Goal: Transaction & Acquisition: Purchase product/service

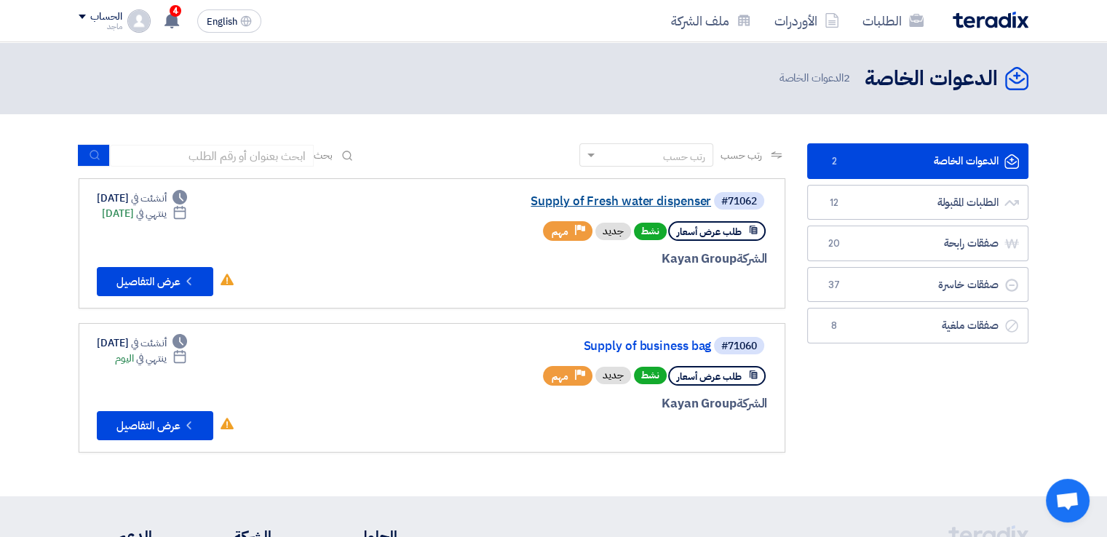
click at [672, 196] on link "Supply of Fresh water dispenser" at bounding box center [565, 201] width 291 height 13
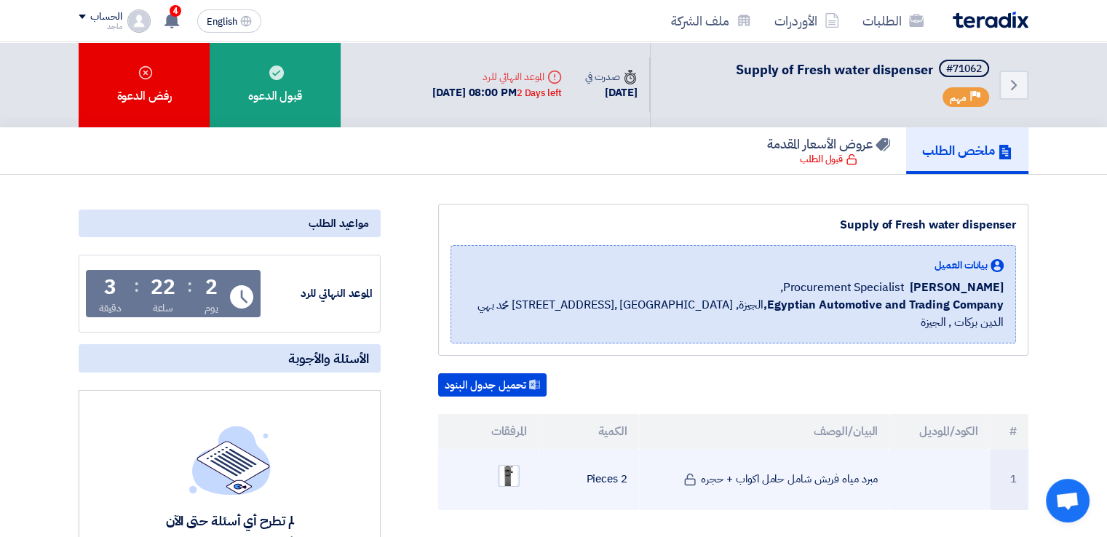
click at [509, 462] on img at bounding box center [509, 475] width 20 height 27
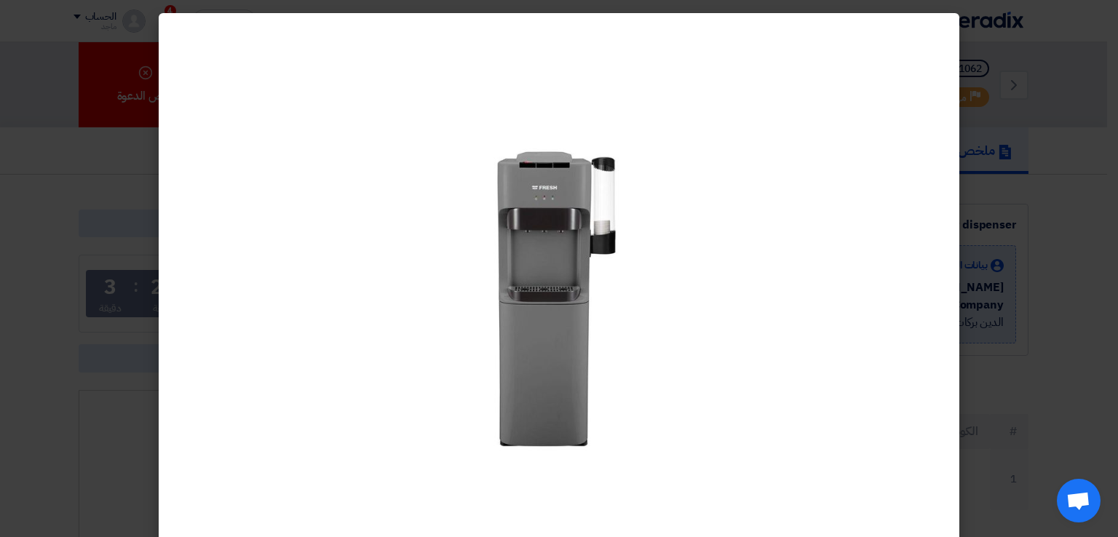
click at [999, 71] on modal-container at bounding box center [559, 268] width 1118 height 537
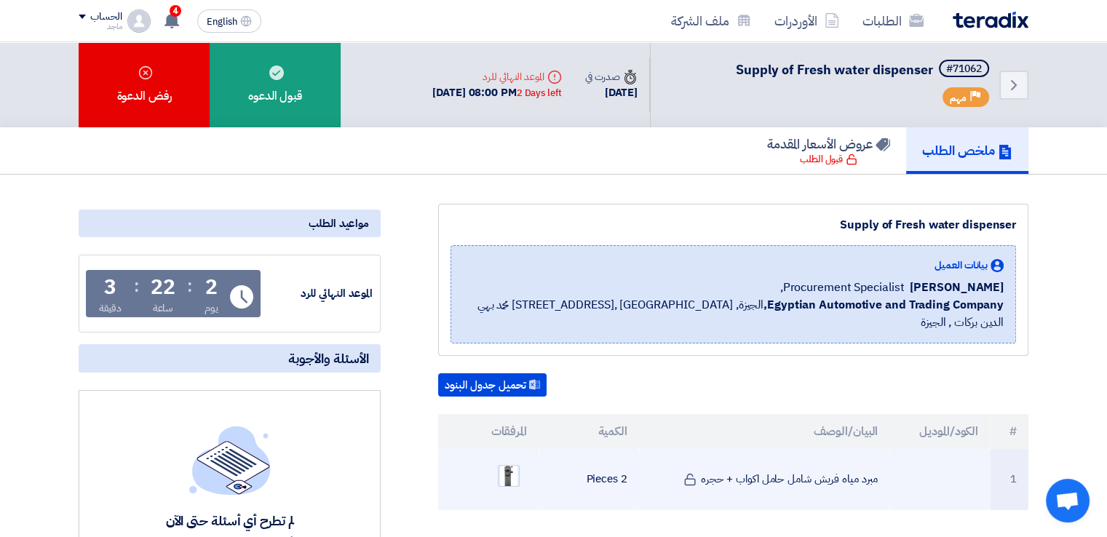
click at [508, 462] on img at bounding box center [509, 475] width 20 height 27
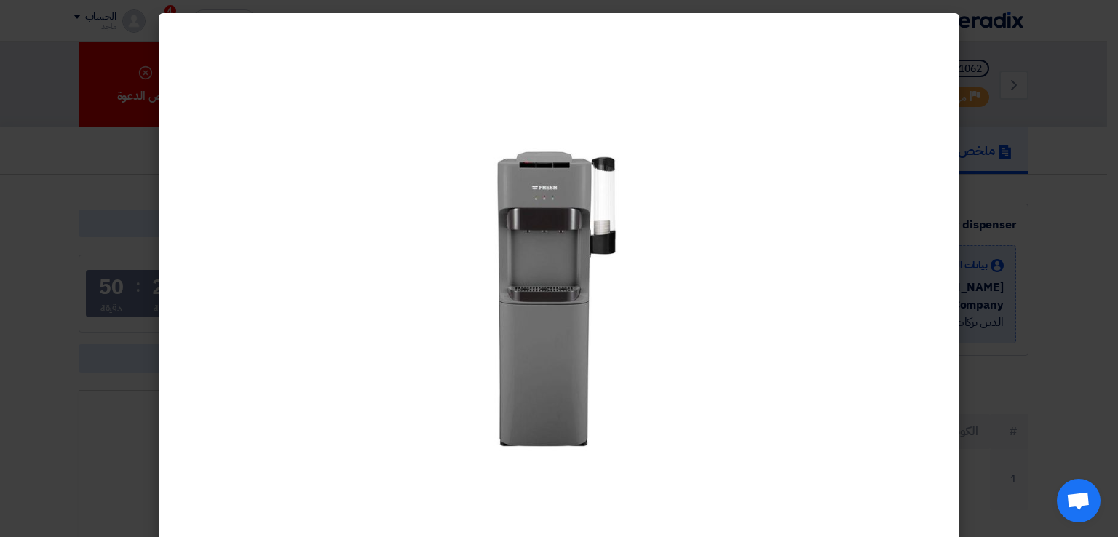
click at [76, 265] on modal-container at bounding box center [559, 268] width 1118 height 537
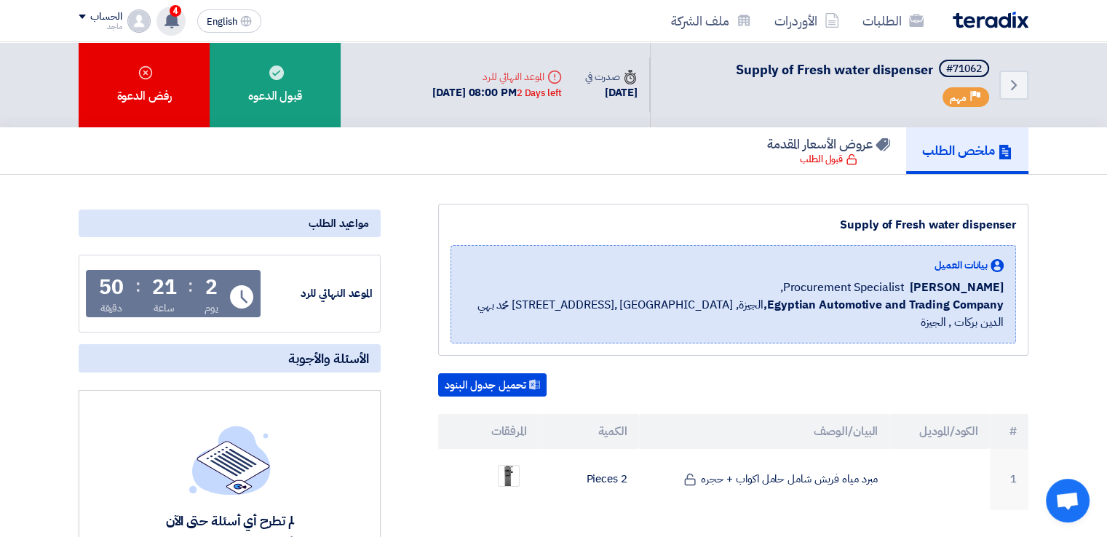
click at [174, 12] on span "4" at bounding box center [176, 11] width 12 height 12
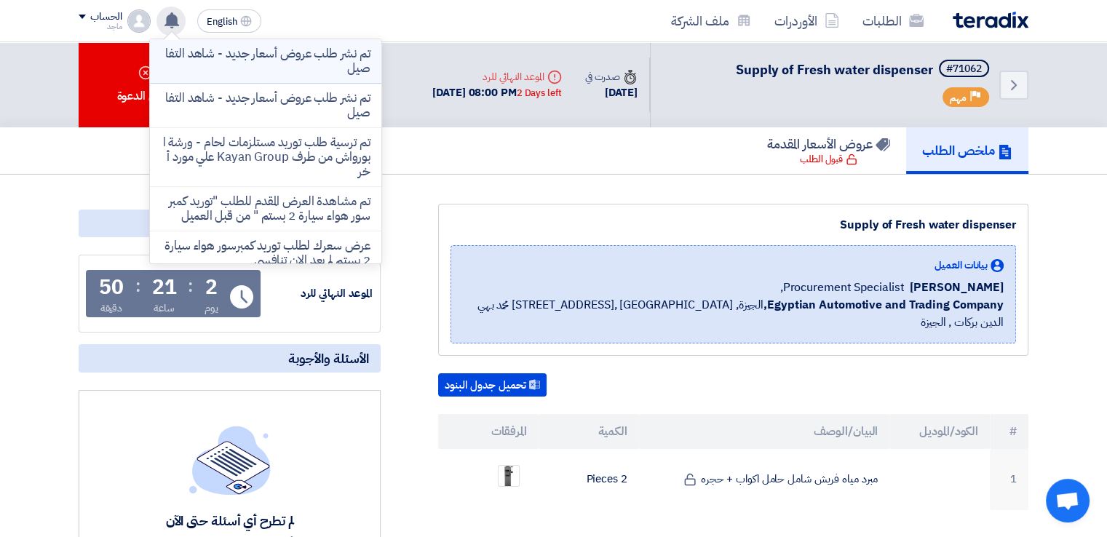
click at [258, 59] on p "تم نشر طلب عروض أسعار جديد - شاهد التفاصيل" at bounding box center [266, 61] width 208 height 29
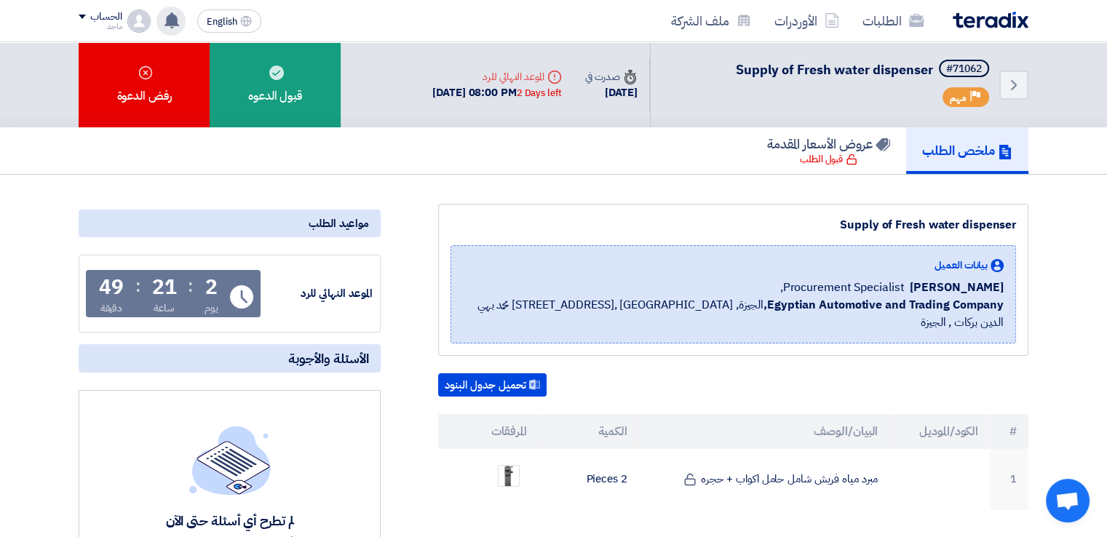
click at [169, 23] on use at bounding box center [171, 20] width 15 height 16
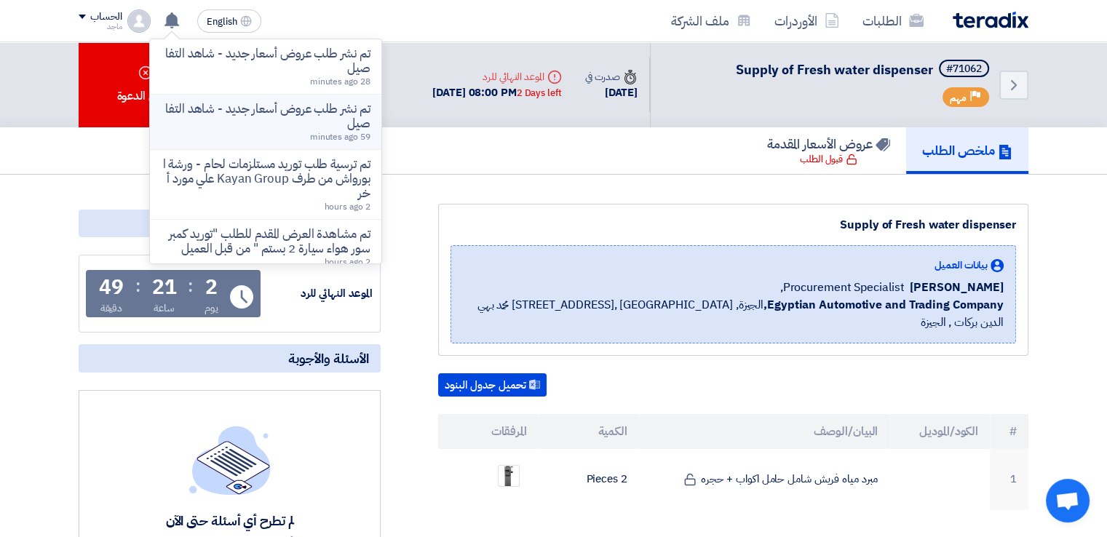
click at [208, 126] on p "تم نشر طلب عروض أسعار جديد - شاهد التفاصيل" at bounding box center [266, 116] width 208 height 29
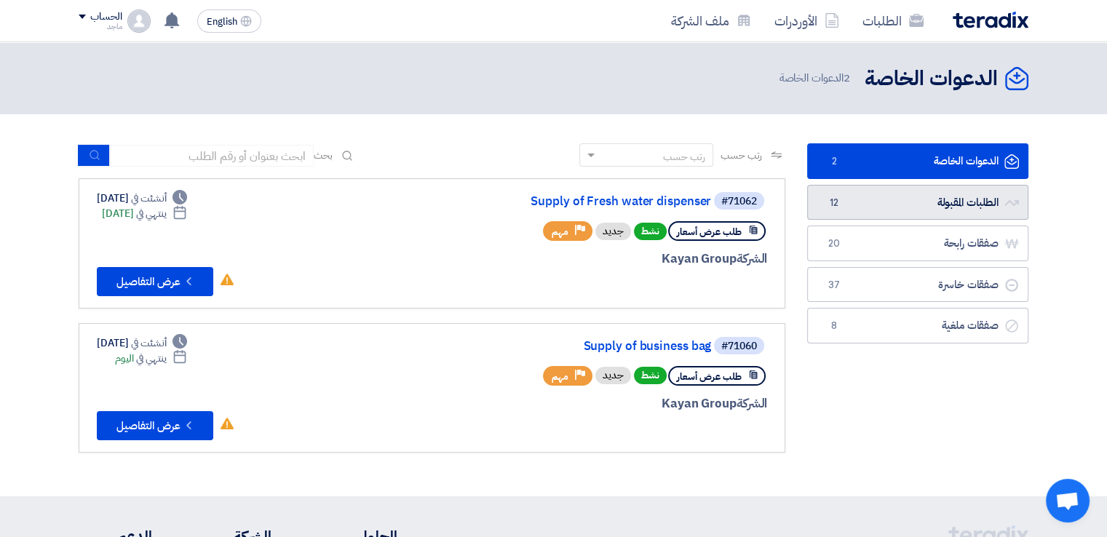
click at [843, 197] on link "الطلبات المقبولة الطلبات المقبولة 12" at bounding box center [917, 203] width 221 height 36
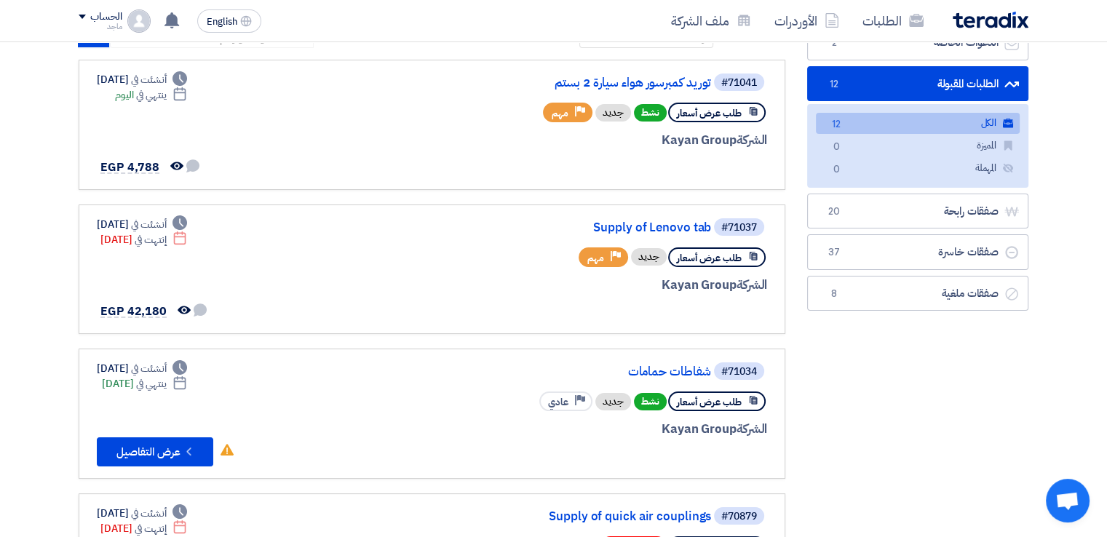
scroll to position [128, 0]
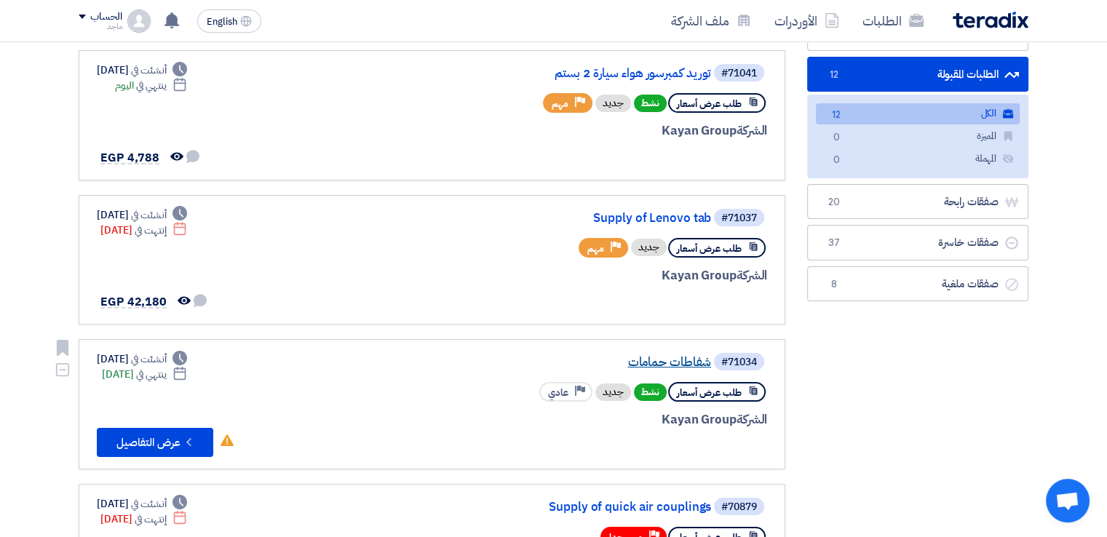
click at [668, 359] on link "شفاطات حمامات" at bounding box center [565, 362] width 291 height 13
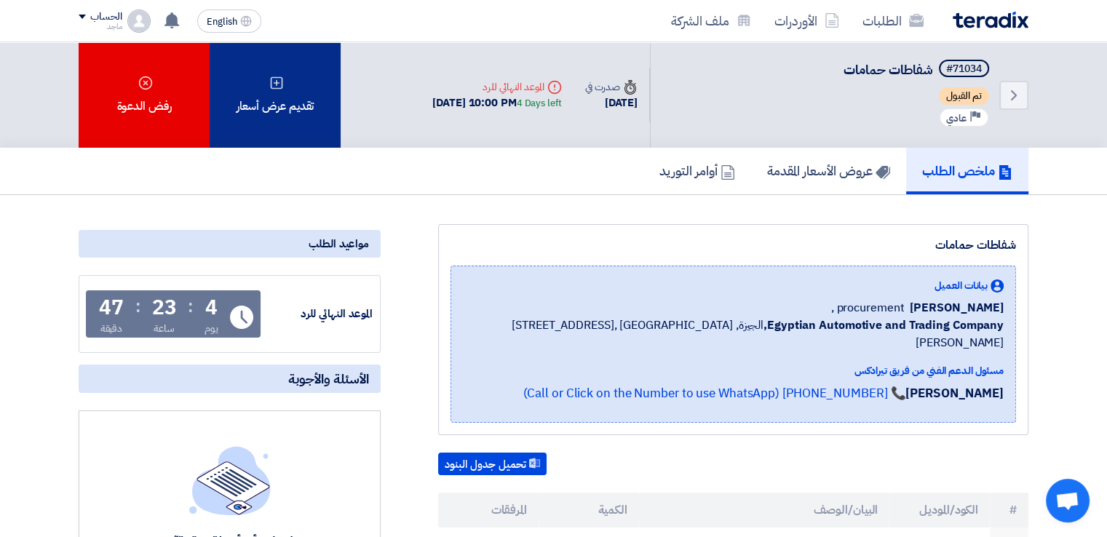
click at [277, 105] on div "تقديم عرض أسعار" at bounding box center [275, 95] width 131 height 106
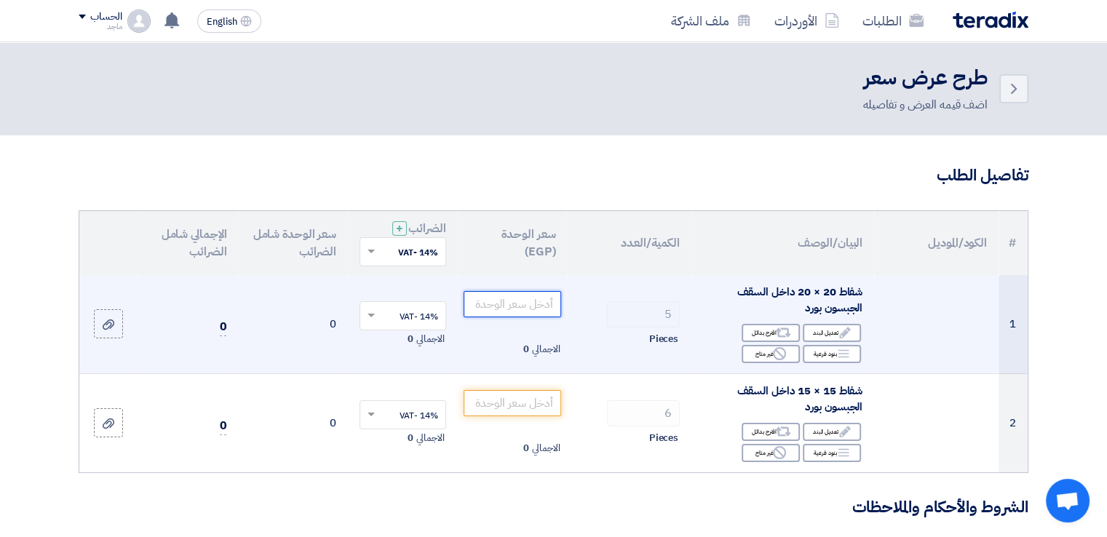
click at [528, 309] on input "number" at bounding box center [513, 304] width 98 height 26
click at [497, 302] on input "number" at bounding box center [513, 304] width 98 height 26
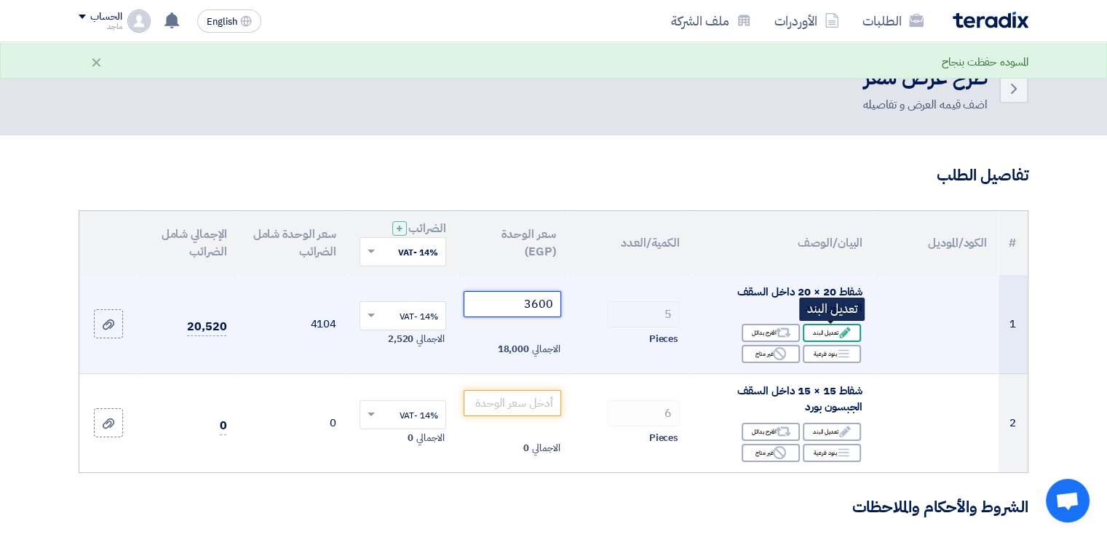
type input "3600"
click at [828, 330] on div "Edit تعديل البند" at bounding box center [832, 333] width 58 height 18
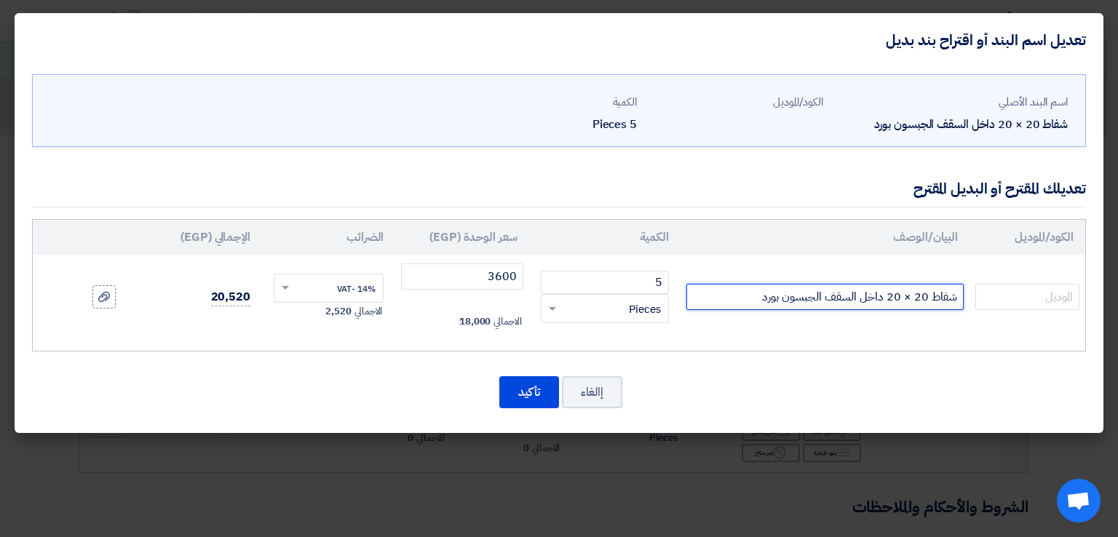
click at [738, 304] on input "شفاط 20 × 20 داخل السقف الجبسون بورد" at bounding box center [824, 297] width 277 height 26
type input "شفاط 20 × 20 داخل السقف الجبسون بورد تايوان"
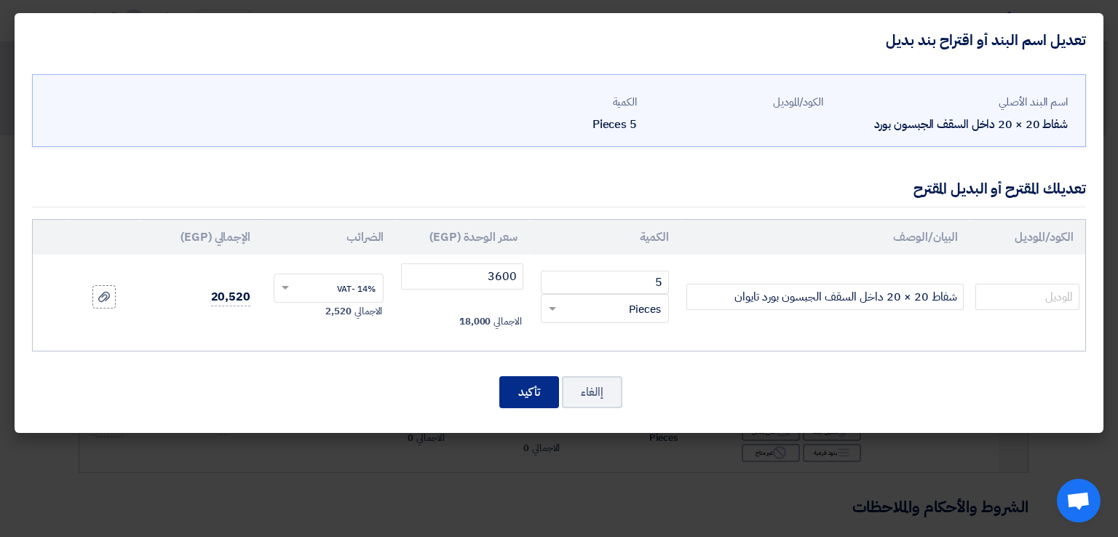
click at [541, 394] on button "تأكيد" at bounding box center [529, 392] width 60 height 32
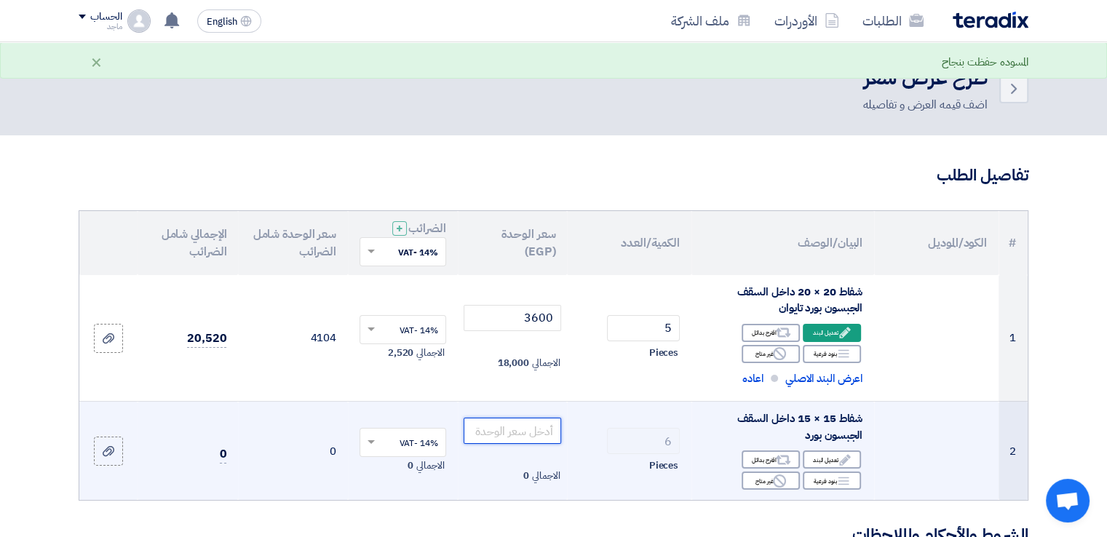
click at [509, 437] on input "number" at bounding box center [513, 431] width 98 height 26
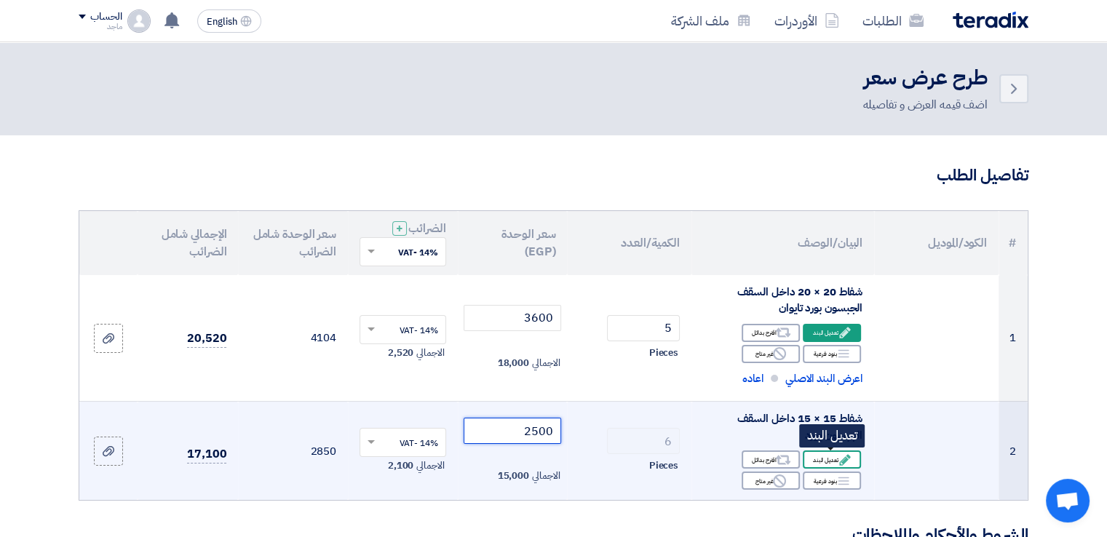
type input "2500"
click at [827, 456] on div "Edit تعديل البند" at bounding box center [832, 459] width 58 height 18
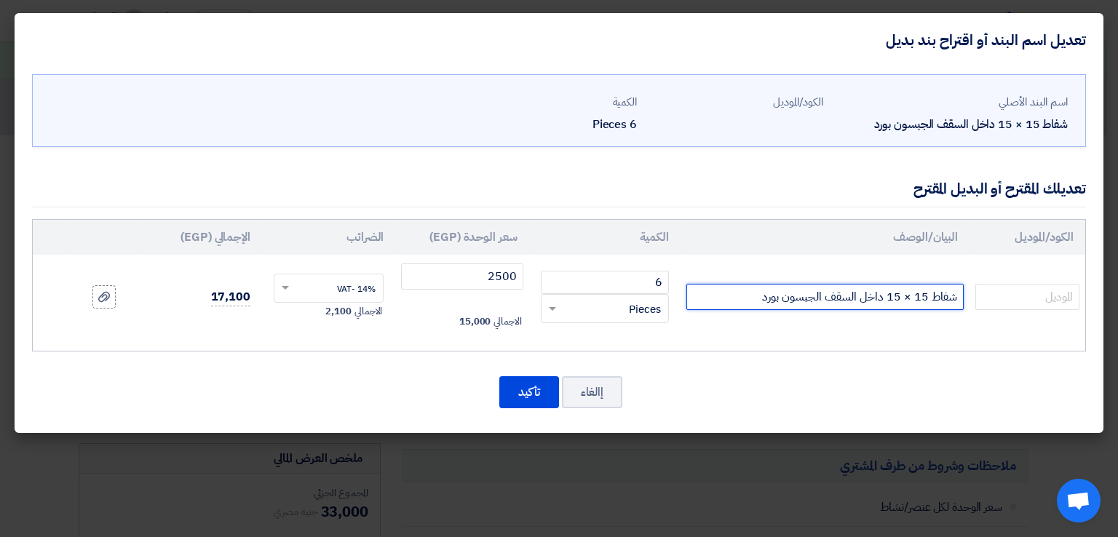
click at [734, 297] on input "شفاط 15 × 15 داخل السقف الجبسون بورد" at bounding box center [824, 297] width 277 height 26
type input "شفاط 15 × 15 داخل السقف الجبسون بورد تايوان"
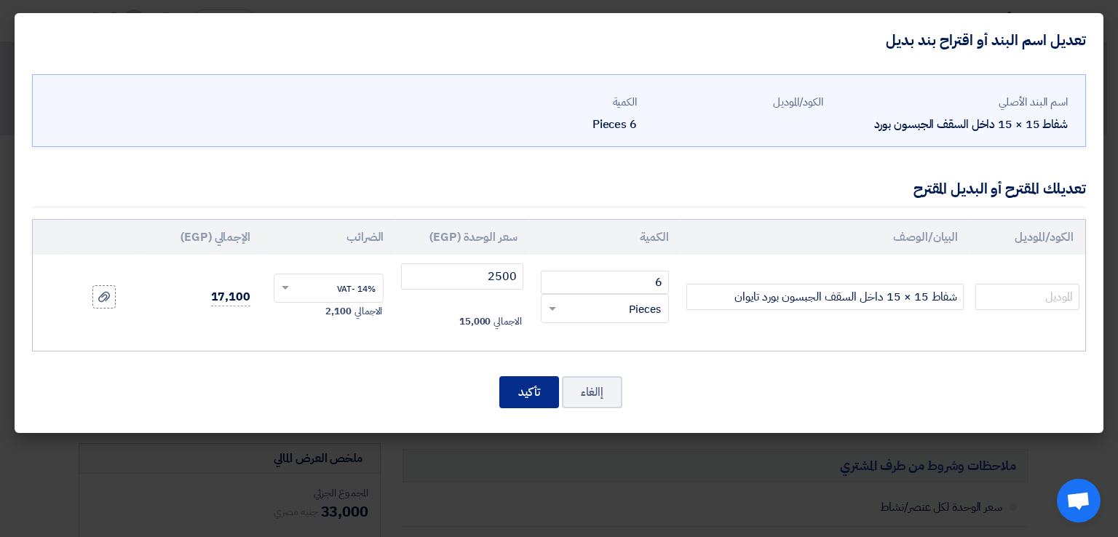
click at [521, 388] on button "تأكيد" at bounding box center [529, 392] width 60 height 32
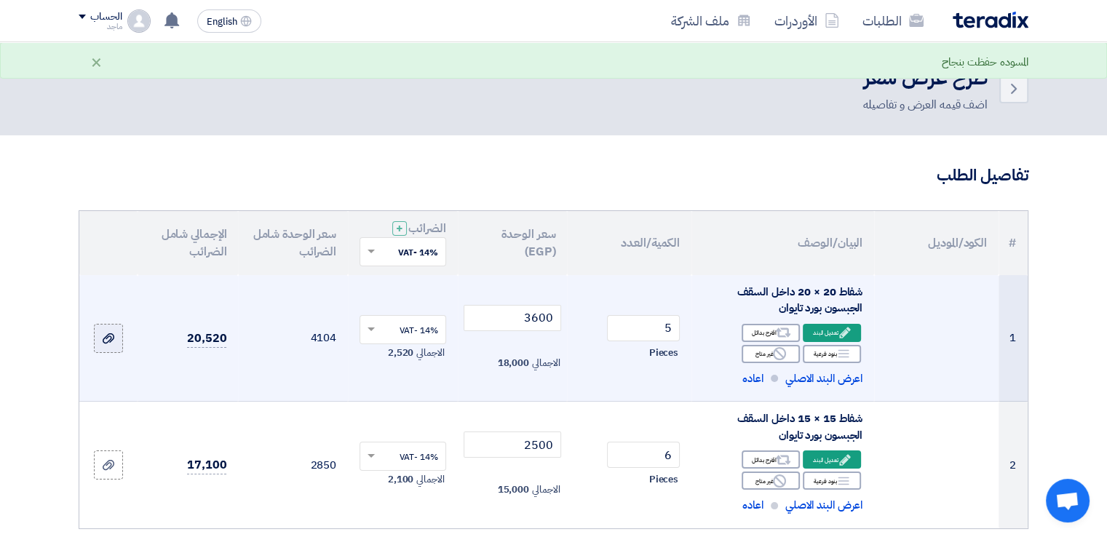
click at [111, 336] on icon at bounding box center [109, 339] width 12 height 12
click at [0, 0] on input "file" at bounding box center [0, 0] width 0 height 0
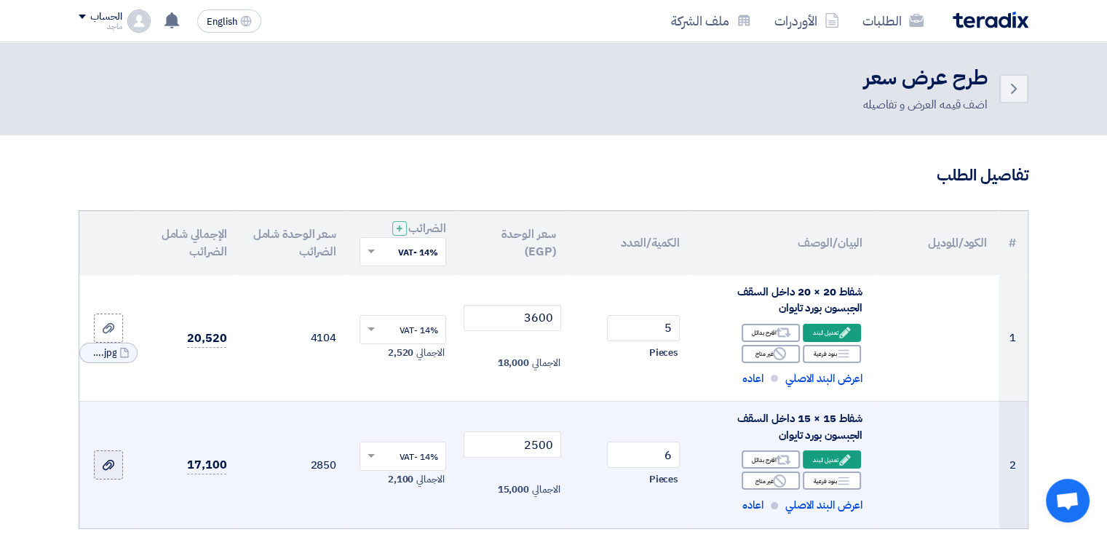
click at [108, 468] on use at bounding box center [109, 465] width 12 height 10
click at [0, 0] on input "file" at bounding box center [0, 0] width 0 height 0
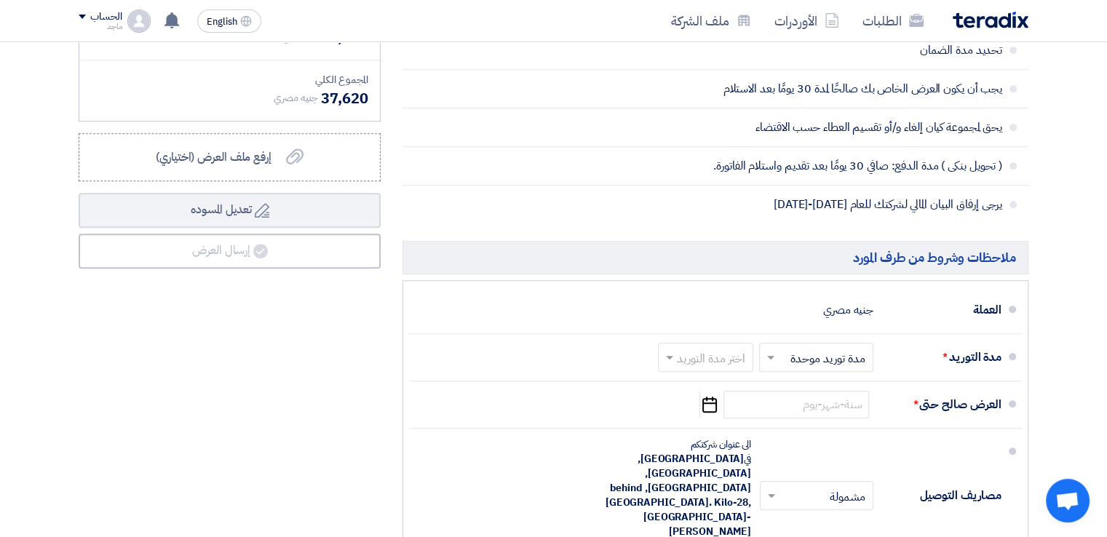
scroll to position [759, 0]
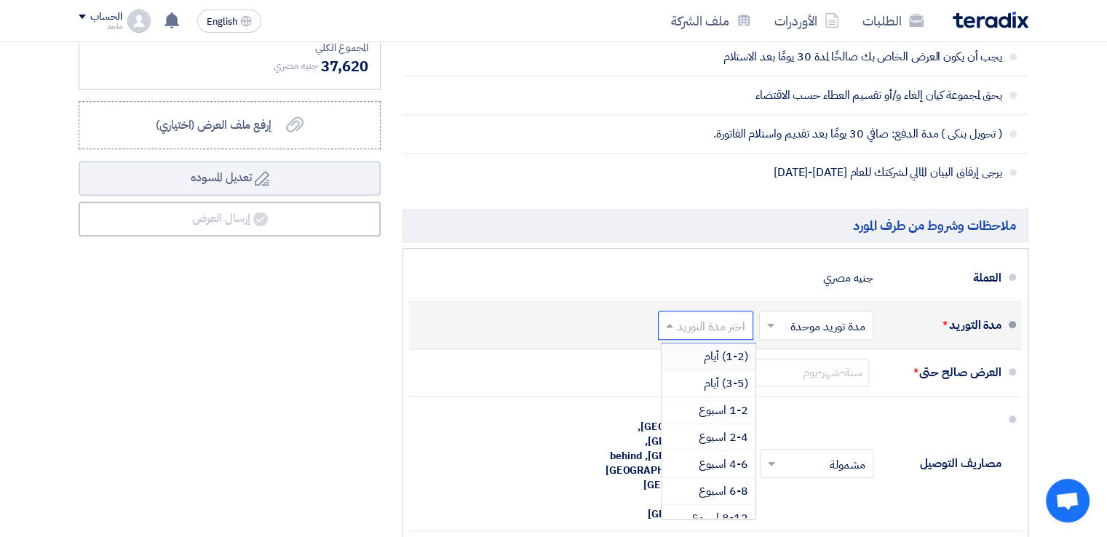
click at [690, 325] on input "text" at bounding box center [703, 326] width 88 height 21
click at [723, 359] on span "(1-2) أيام" at bounding box center [726, 356] width 44 height 17
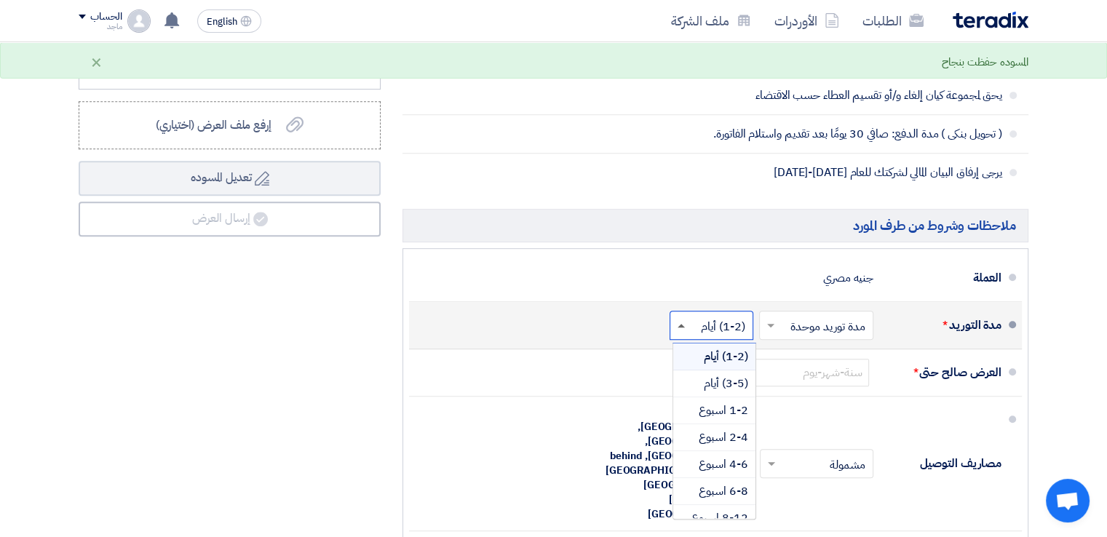
click at [684, 326] on span at bounding box center [679, 325] width 18 height 15
click at [700, 376] on div "(3-5) أيام" at bounding box center [714, 383] width 82 height 27
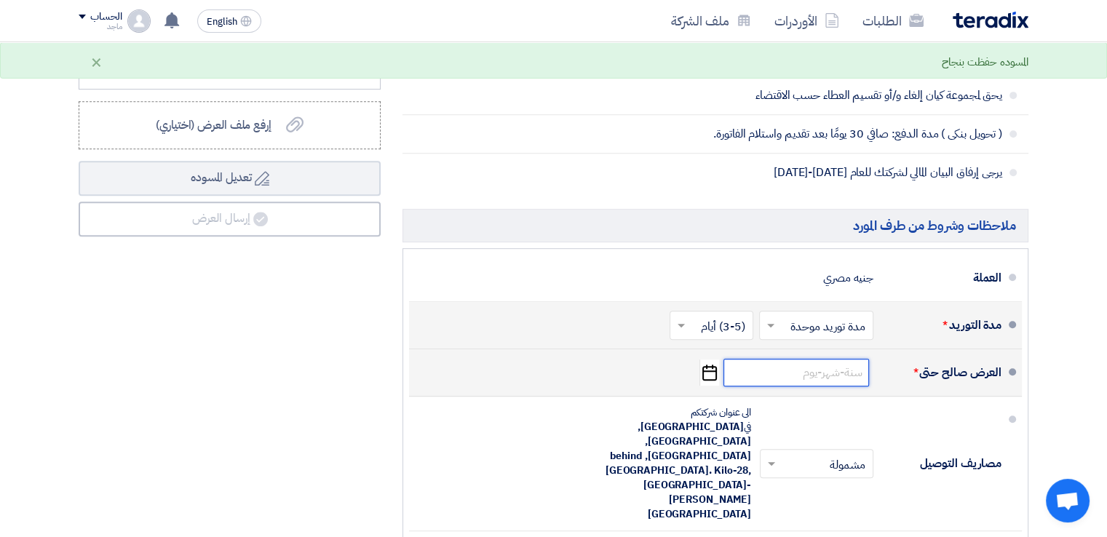
click at [838, 369] on input at bounding box center [796, 373] width 146 height 28
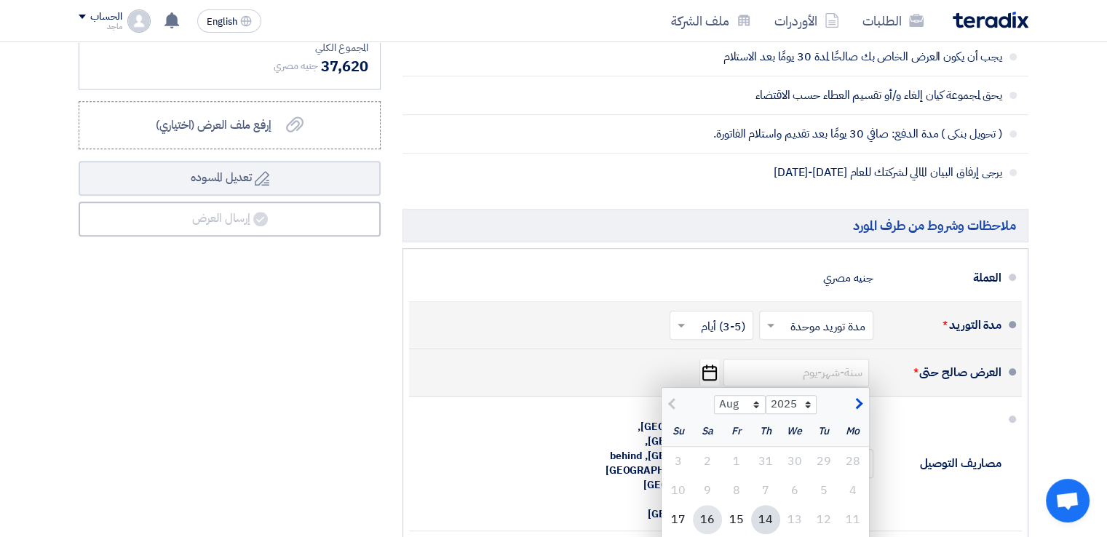
click at [705, 509] on div "16" at bounding box center [707, 519] width 29 height 29
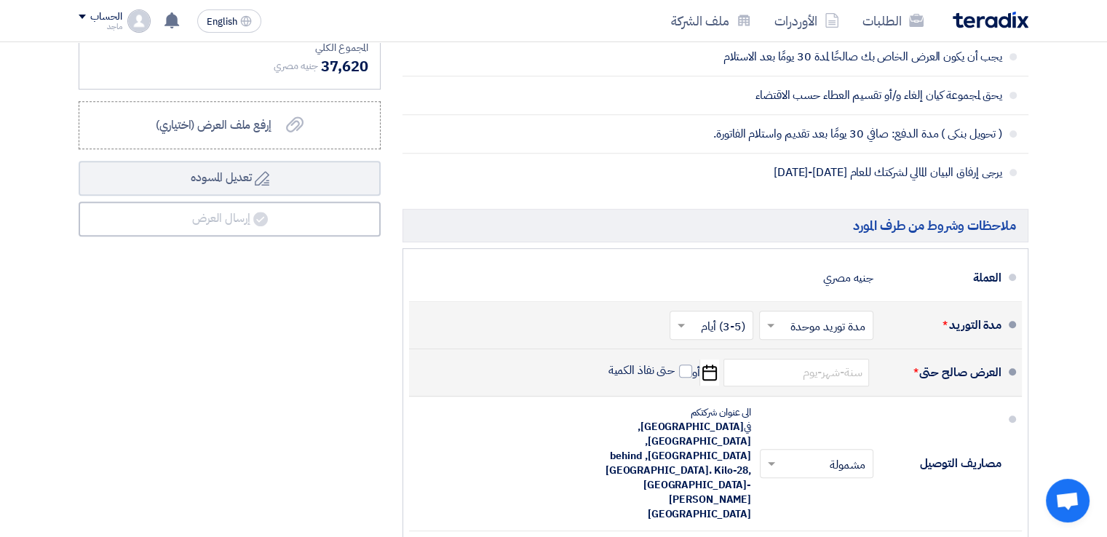
type input "8/16/2025"
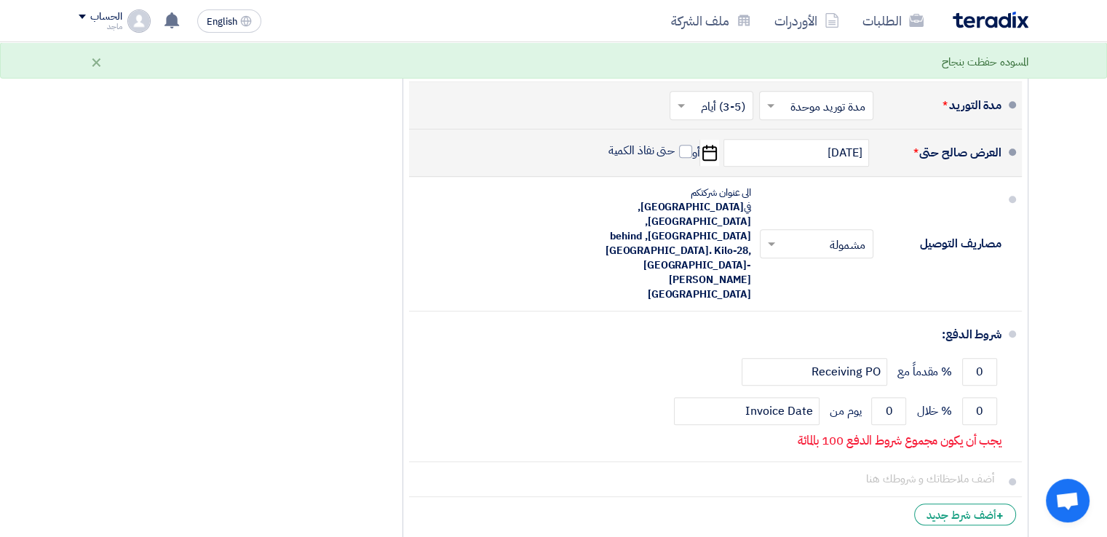
scroll to position [981, 0]
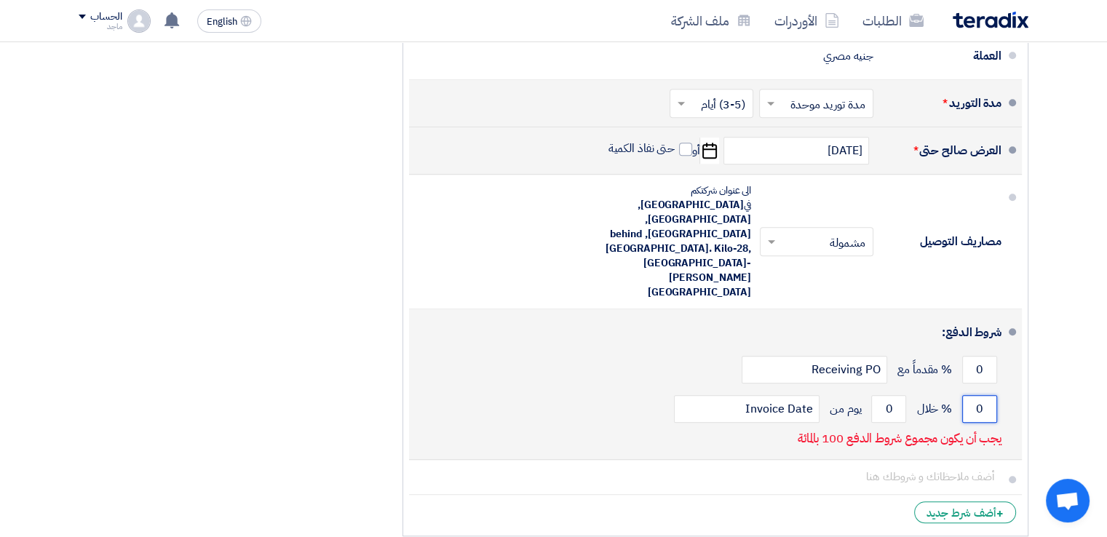
click at [969, 395] on input "0" at bounding box center [979, 409] width 35 height 28
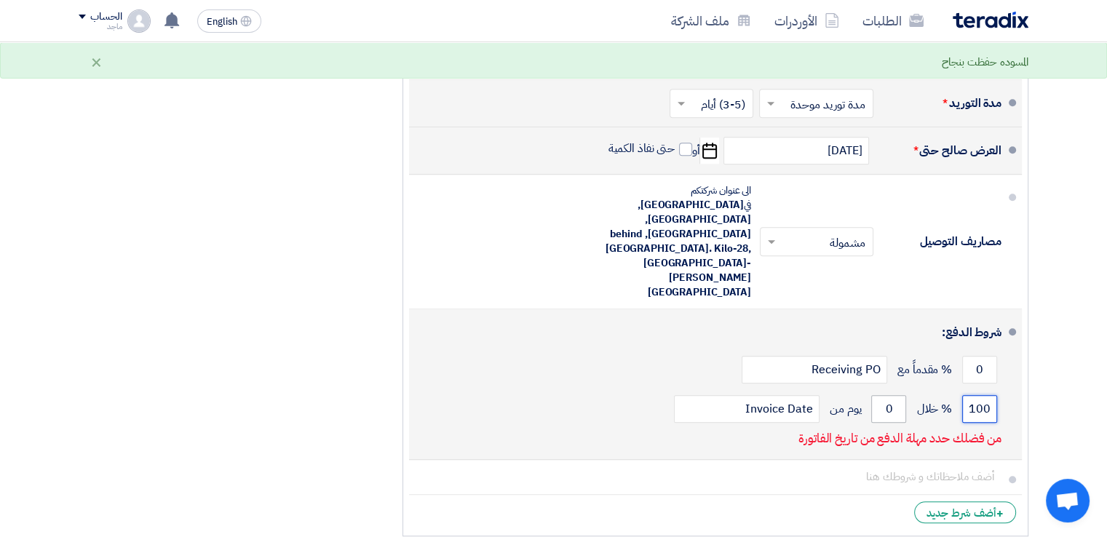
type input "100"
click at [877, 395] on input "0" at bounding box center [888, 409] width 35 height 28
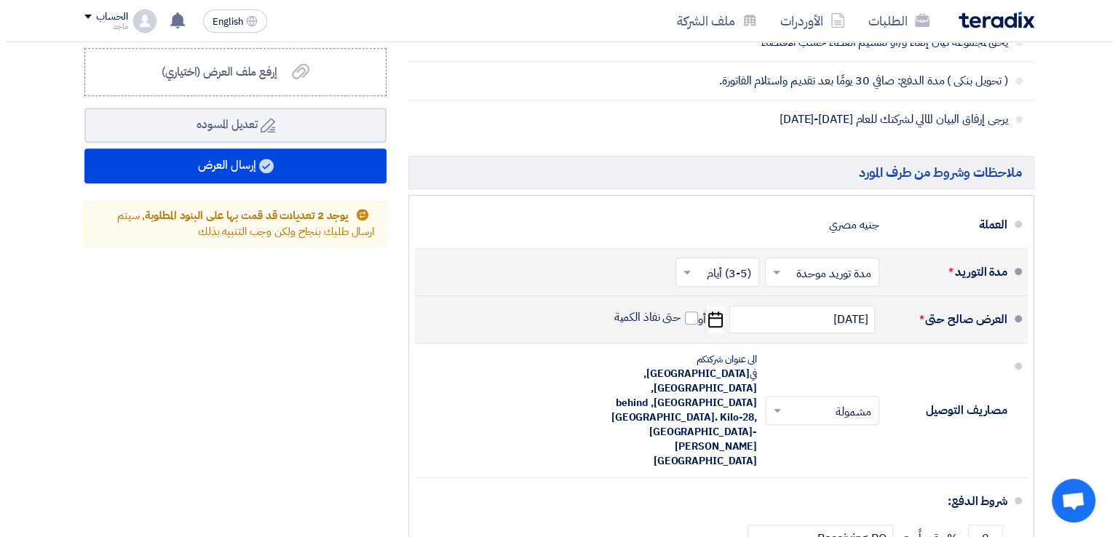
scroll to position [806, 0]
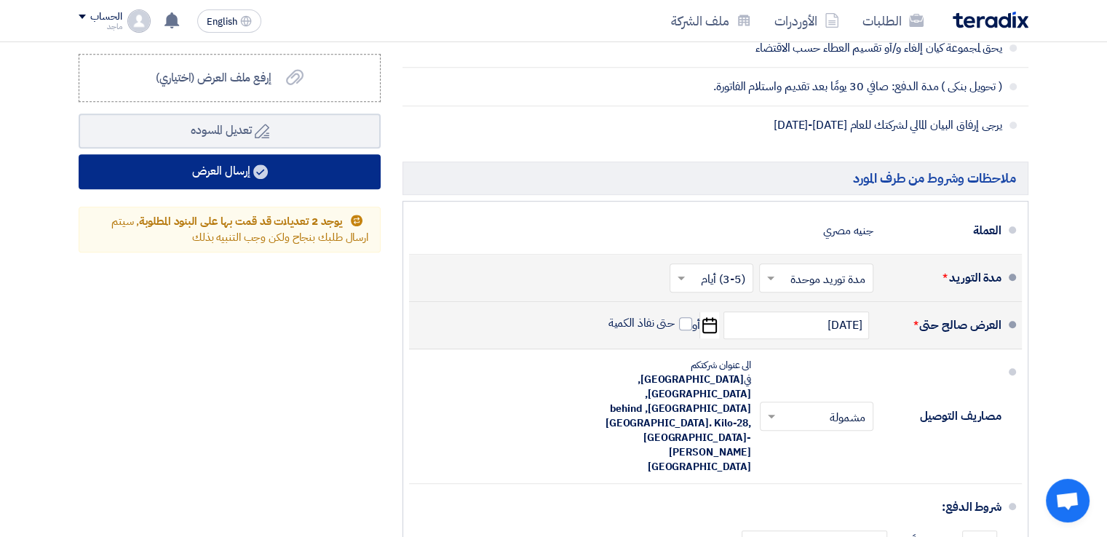
type input "30"
click at [309, 169] on button "إرسال العرض" at bounding box center [230, 171] width 302 height 35
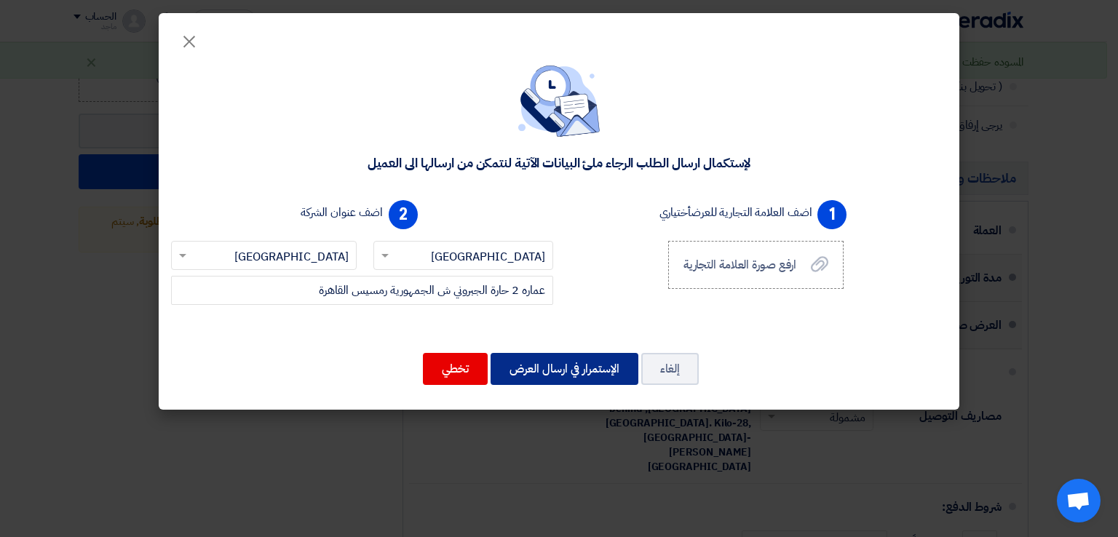
click at [585, 363] on button "الإستمرار في ارسال العرض" at bounding box center [565, 369] width 148 height 32
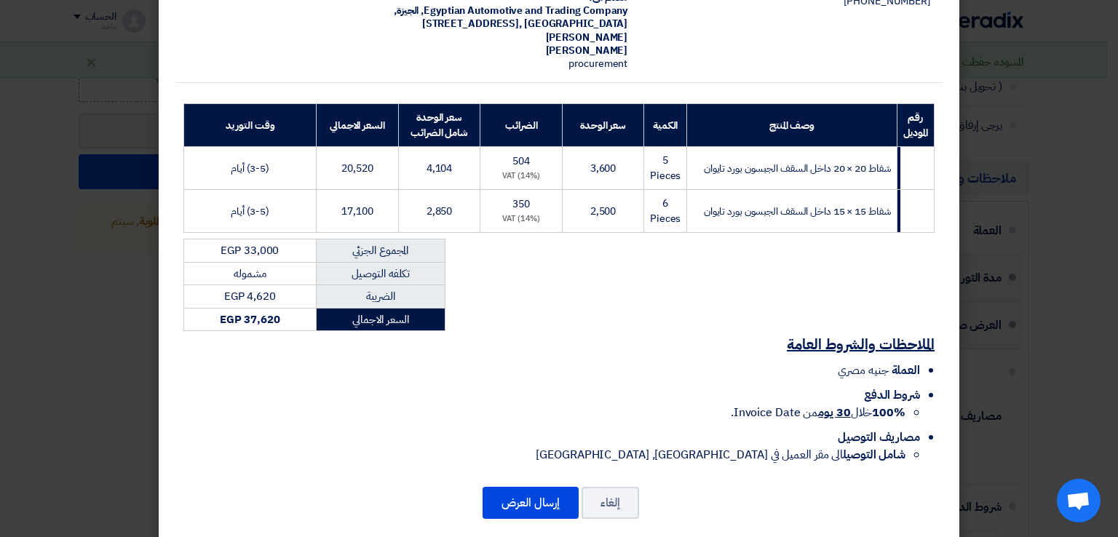
scroll to position [147, 0]
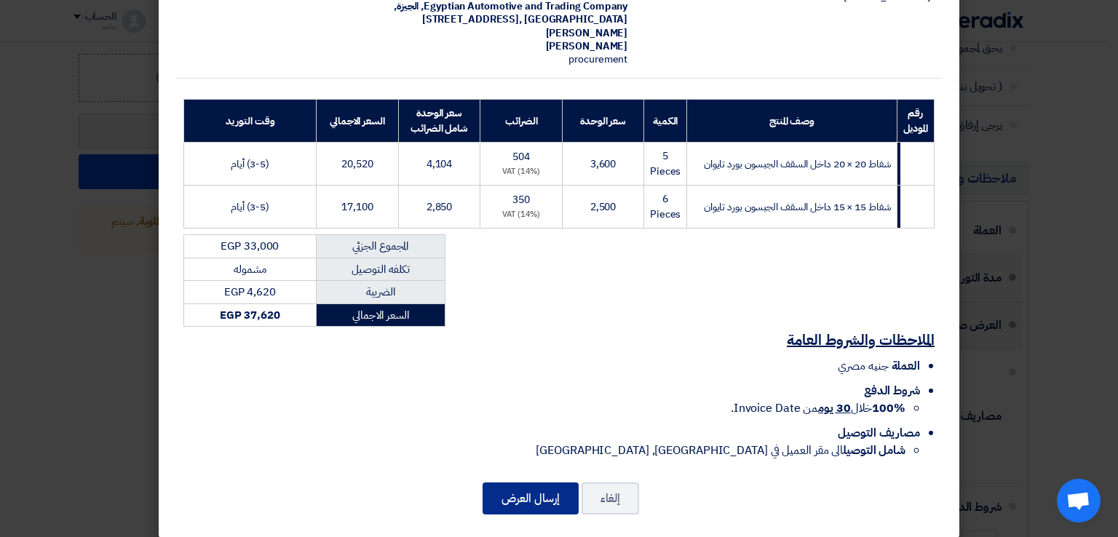
click at [540, 483] on button "إرسال العرض" at bounding box center [531, 499] width 96 height 32
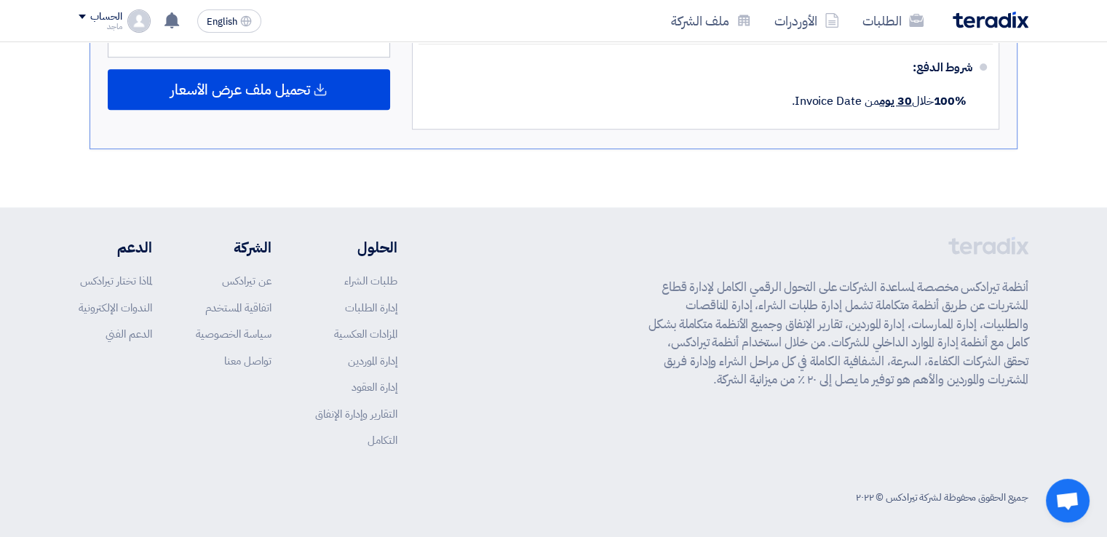
scroll to position [384, 0]
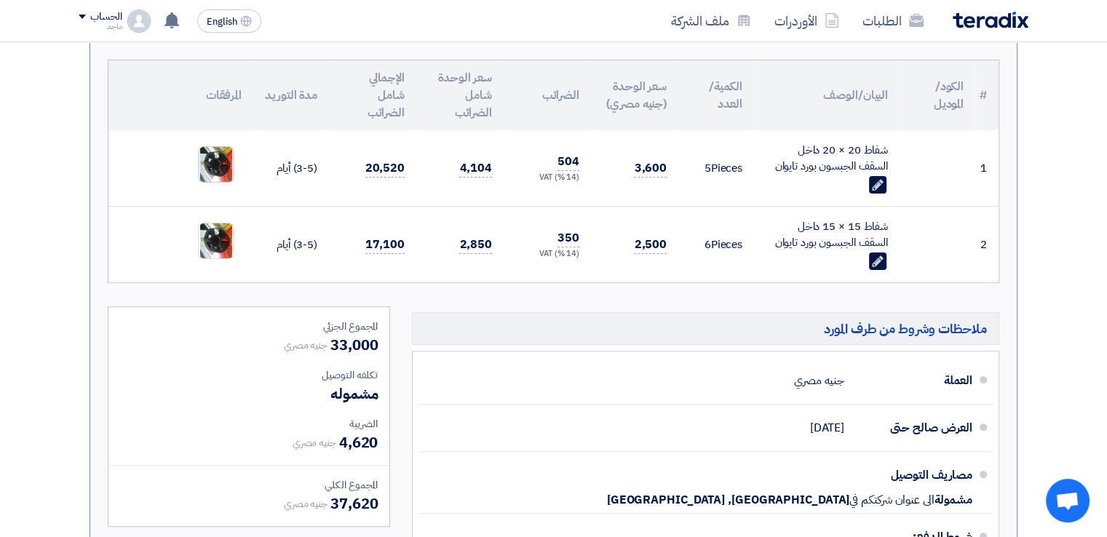
click at [204, 168] on img at bounding box center [216, 165] width 35 height 46
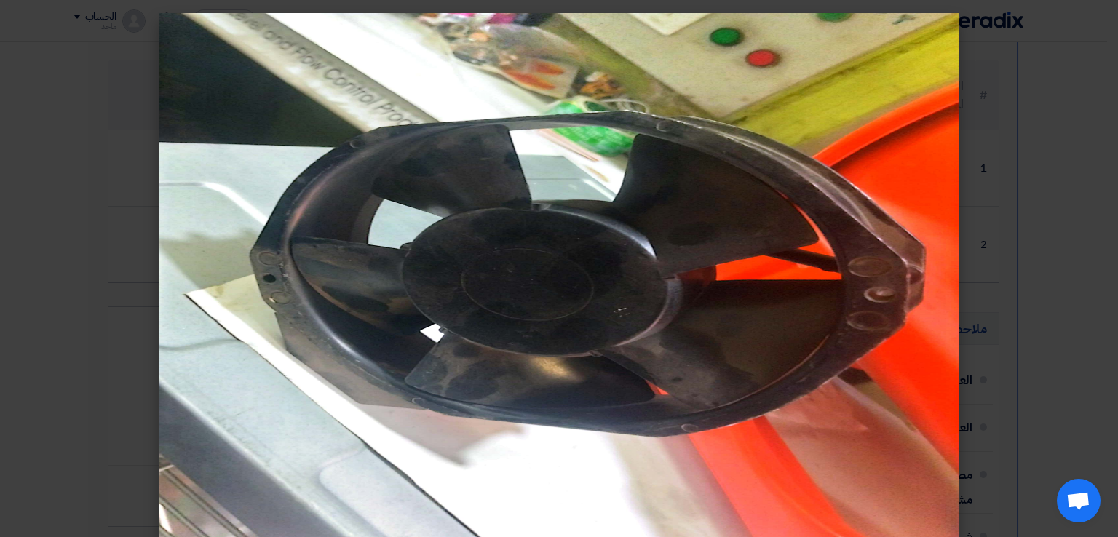
click at [103, 187] on modal-container at bounding box center [559, 268] width 1118 height 537
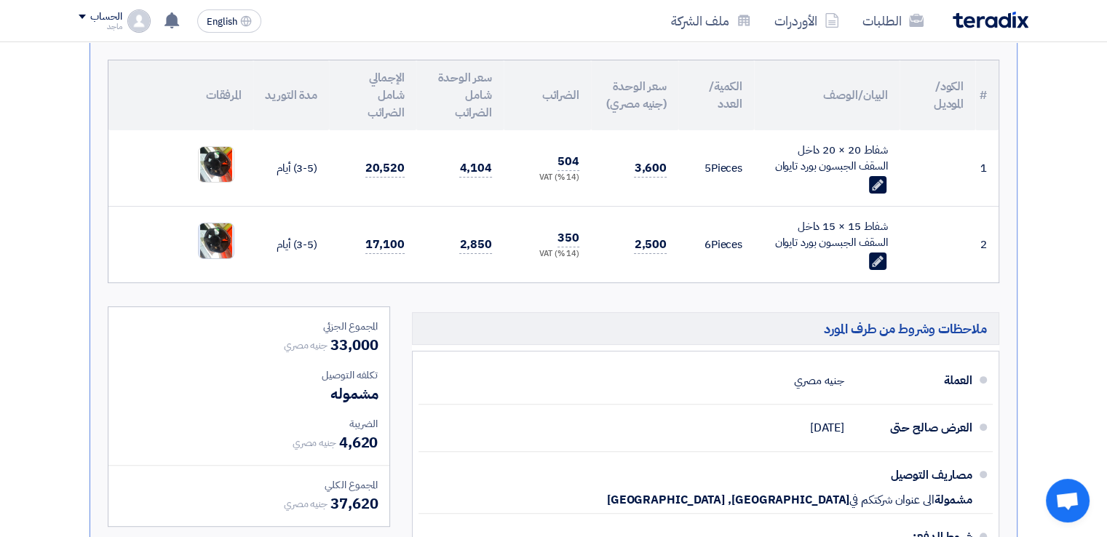
click at [225, 231] on img at bounding box center [216, 241] width 35 height 46
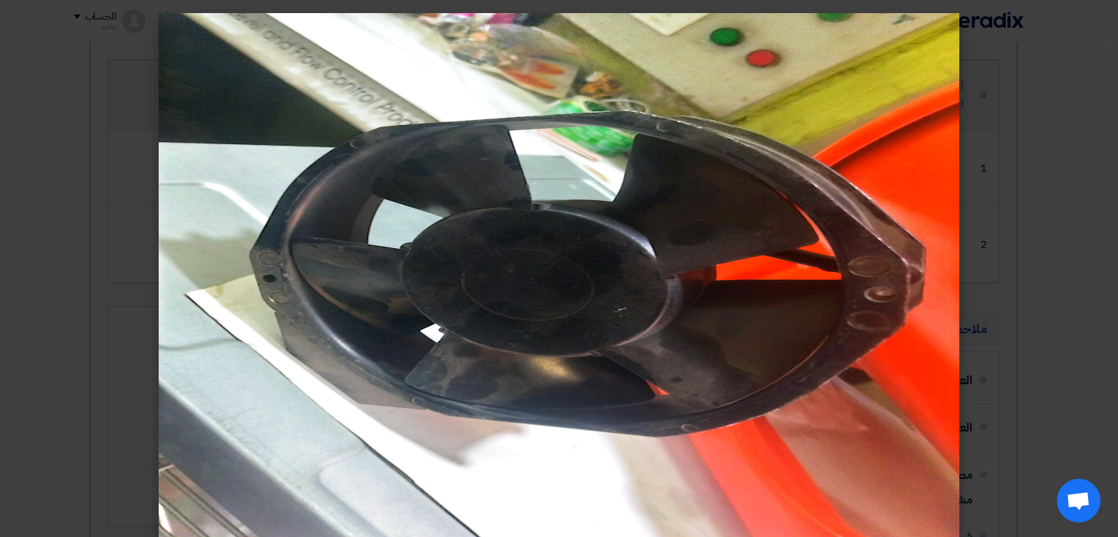
click at [128, 225] on modal-container at bounding box center [559, 268] width 1118 height 537
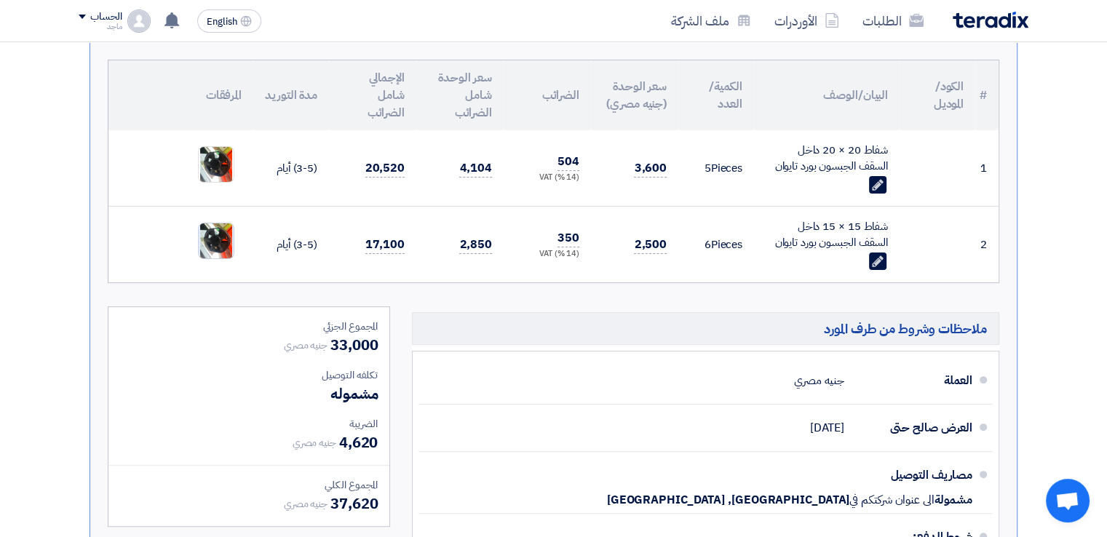
click at [221, 225] on img at bounding box center [216, 241] width 35 height 46
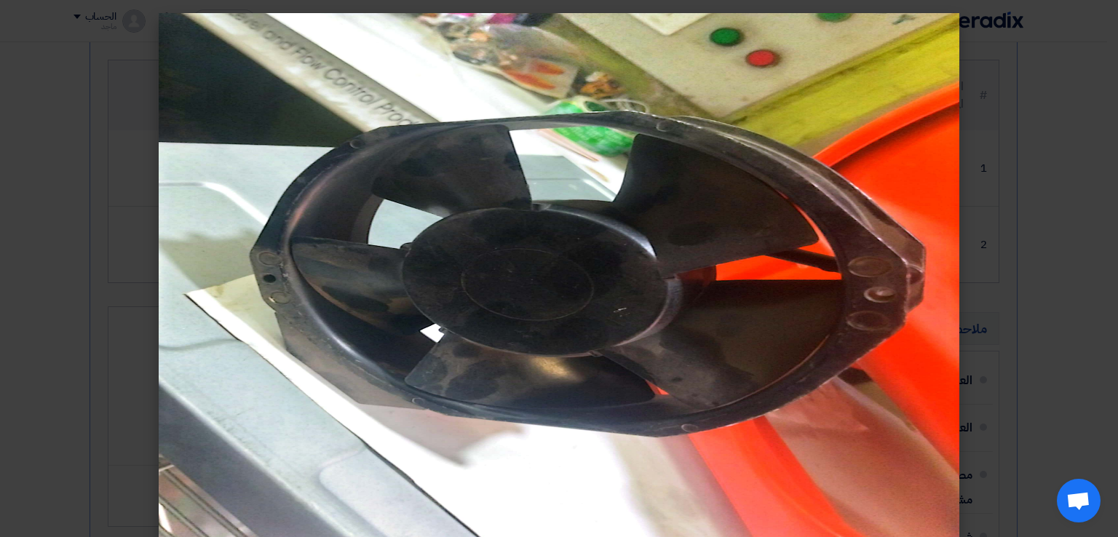
click at [66, 271] on modal-container at bounding box center [559, 268] width 1118 height 537
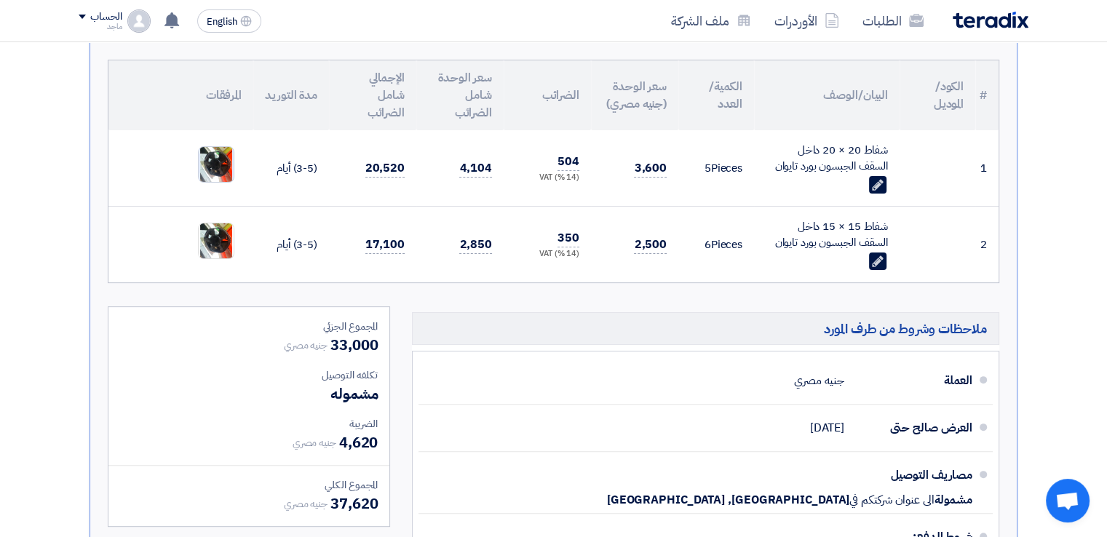
click at [214, 164] on img at bounding box center [216, 165] width 35 height 46
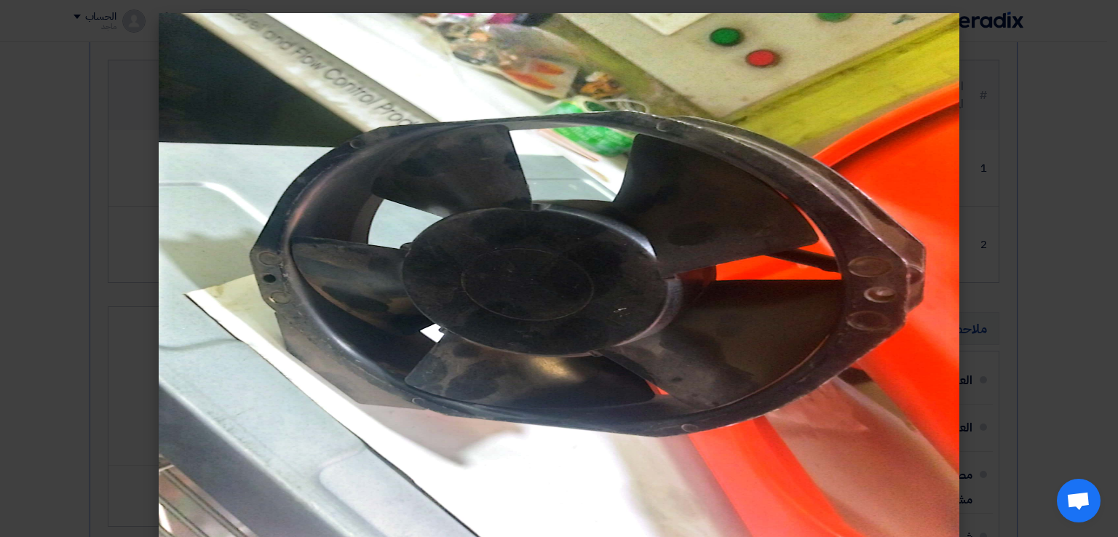
click at [72, 183] on modal-container at bounding box center [559, 268] width 1118 height 537
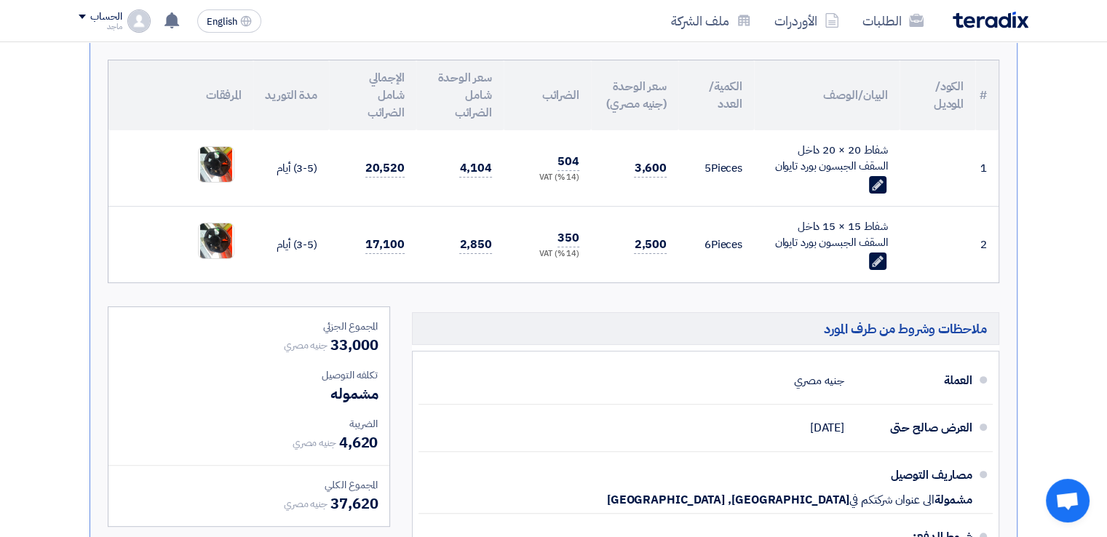
click at [100, 220] on div "Version 1 (Latest Version) تم تحديث العرض في 14 Aug 2025, 10:23 PM # الكود/المو…" at bounding box center [554, 307] width 928 height 623
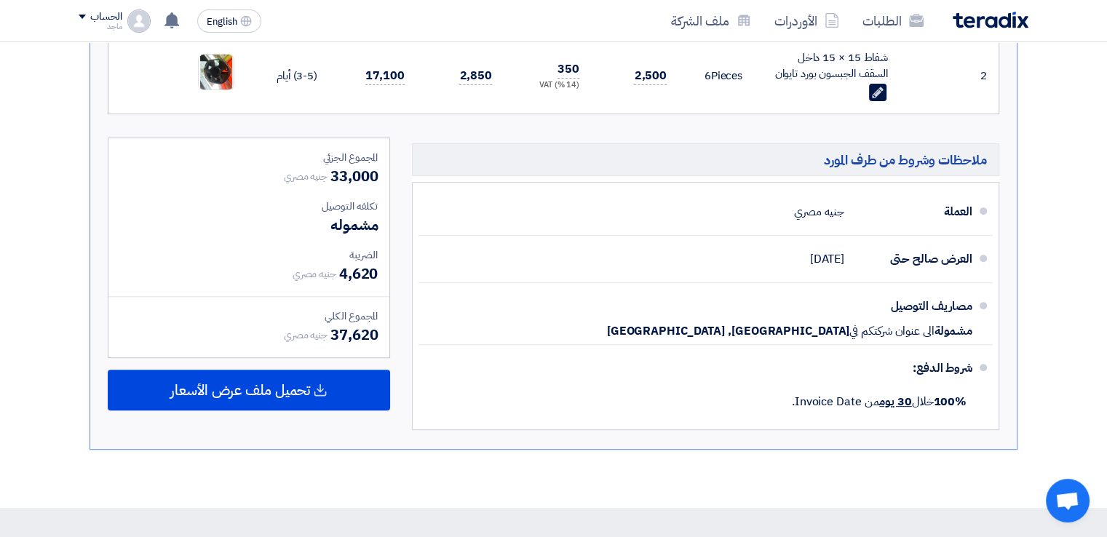
scroll to position [0, 0]
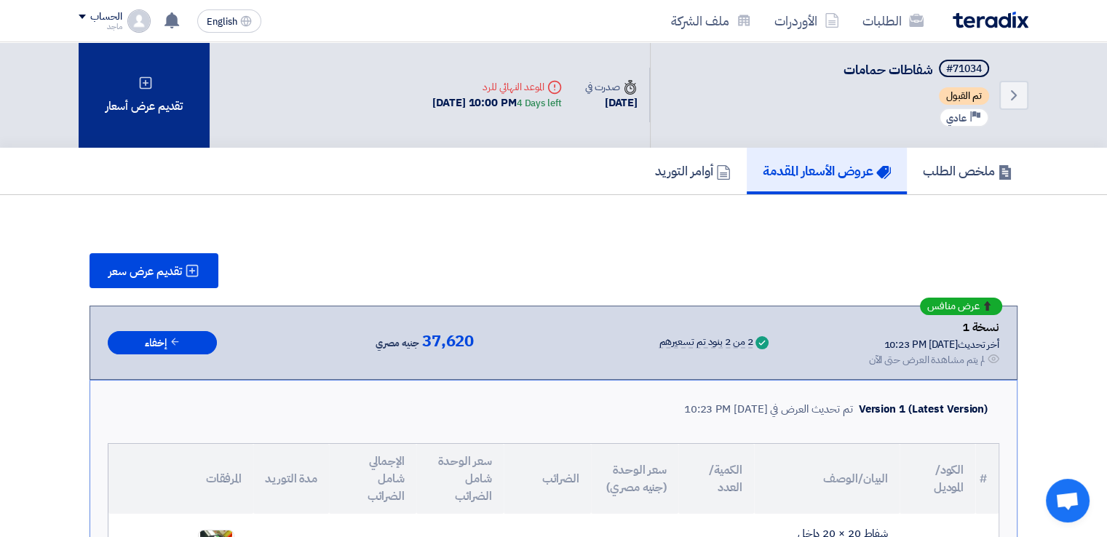
click at [186, 119] on div "تقديم عرض أسعار" at bounding box center [144, 95] width 131 height 106
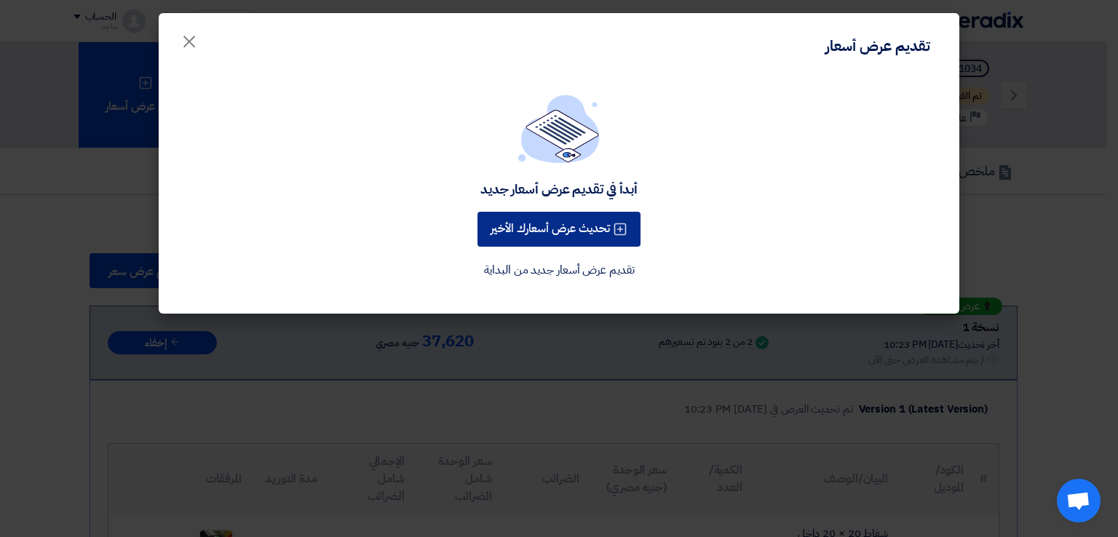
click at [592, 233] on button "تحديث عرض أسعارك الأخير" at bounding box center [558, 229] width 163 height 35
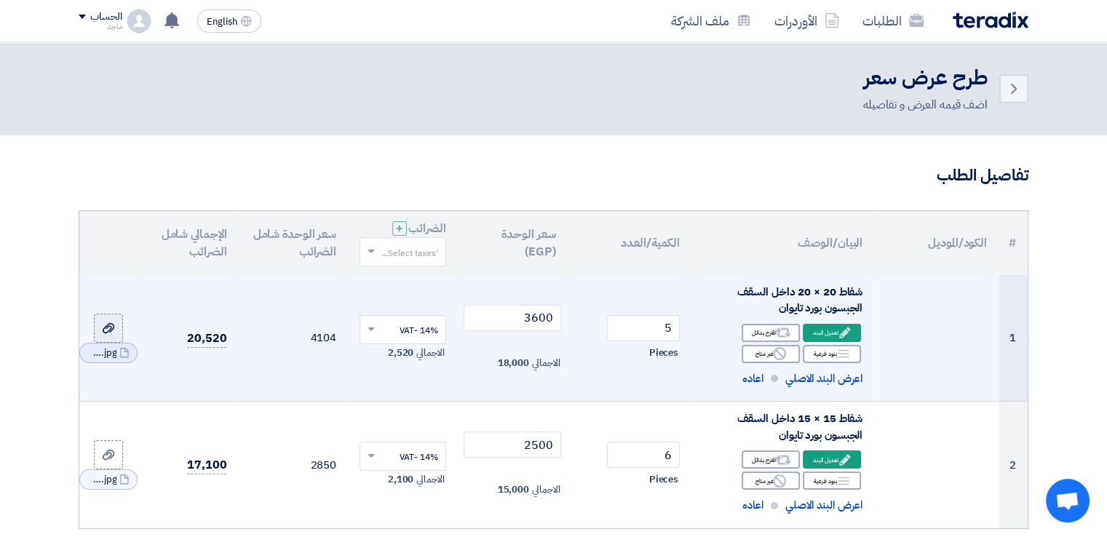
click at [106, 319] on div at bounding box center [108, 327] width 15 height 17
click at [0, 0] on input "file" at bounding box center [0, 0] width 0 height 0
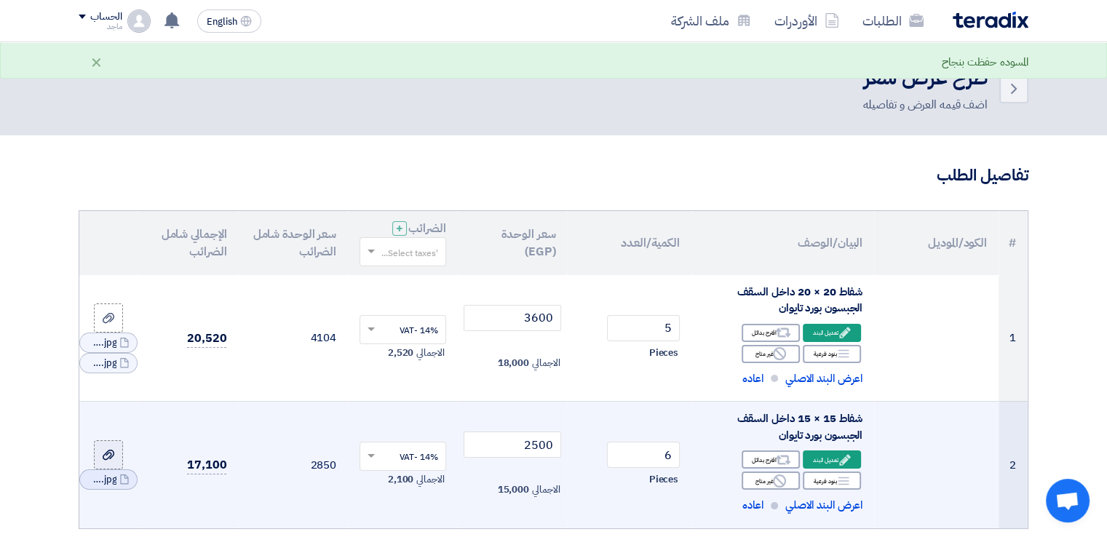
click at [114, 460] on div at bounding box center [108, 455] width 15 height 17
click at [0, 0] on input "file" at bounding box center [0, 0] width 0 height 0
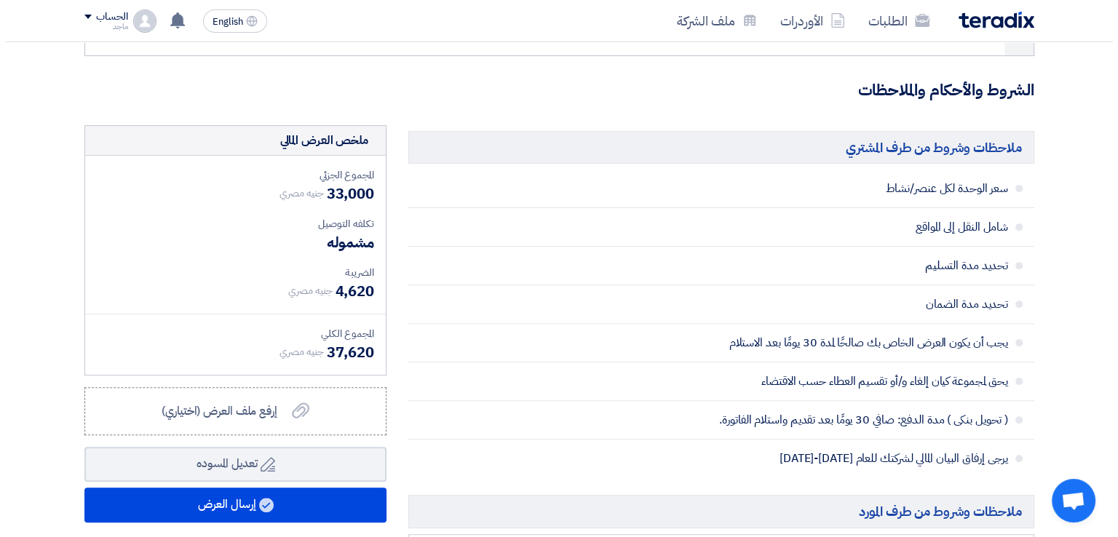
scroll to position [475, 0]
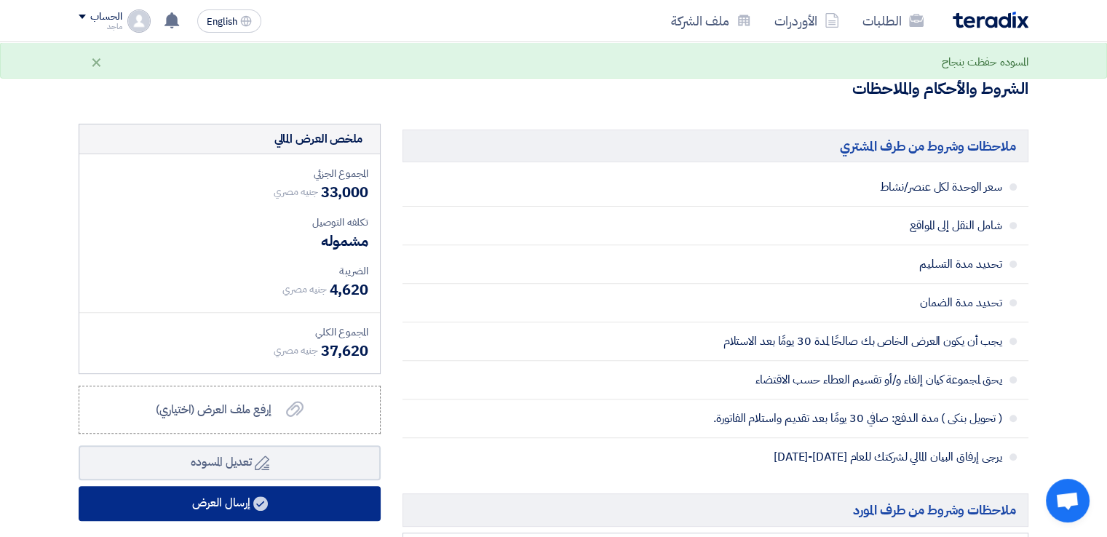
click at [366, 495] on button "إرسال العرض" at bounding box center [230, 503] width 302 height 35
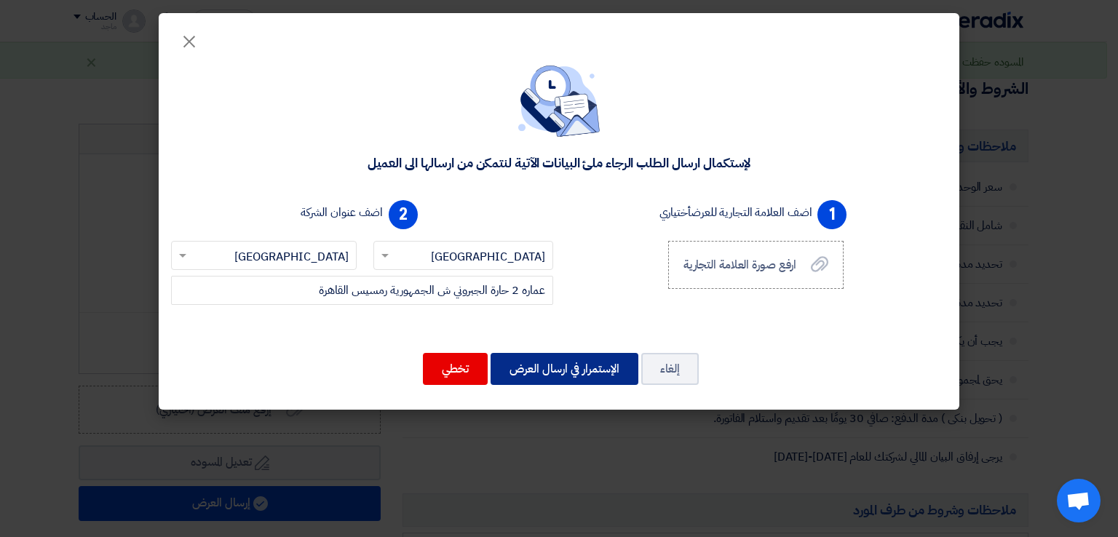
click at [580, 372] on button "الإستمرار في ارسال العرض" at bounding box center [565, 369] width 148 height 32
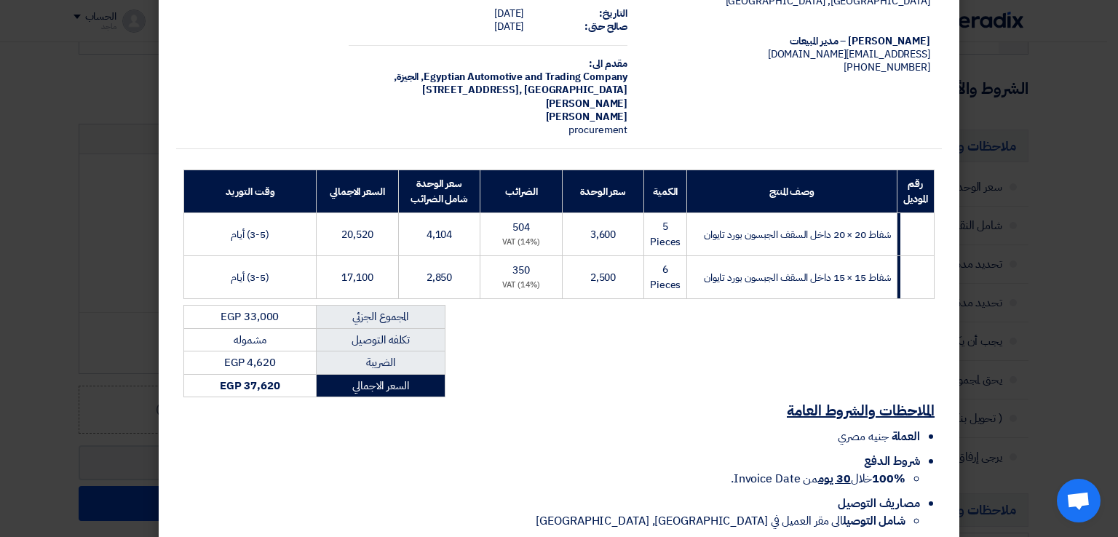
scroll to position [147, 0]
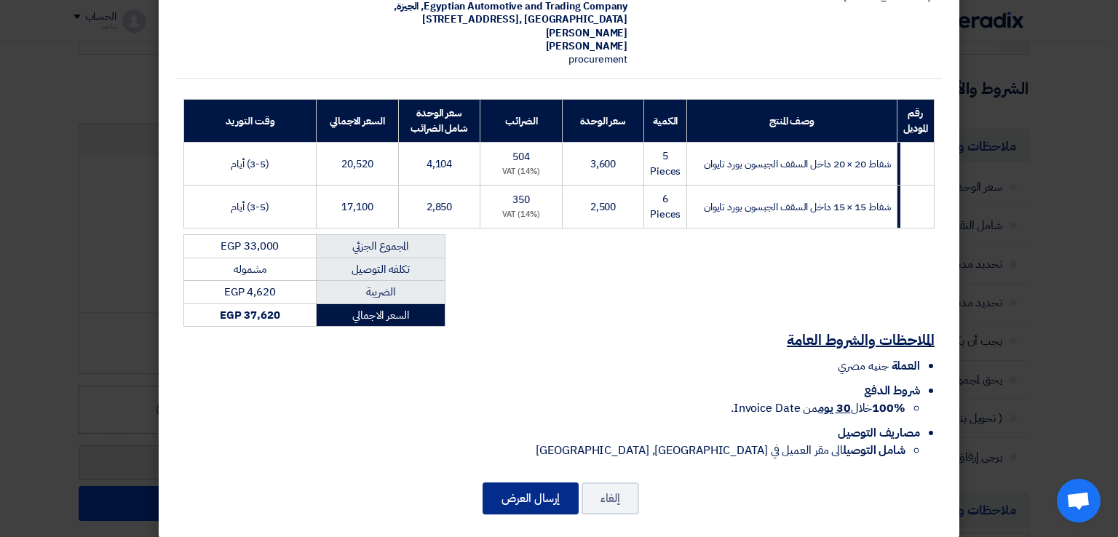
click at [512, 483] on button "إرسال العرض" at bounding box center [531, 499] width 96 height 32
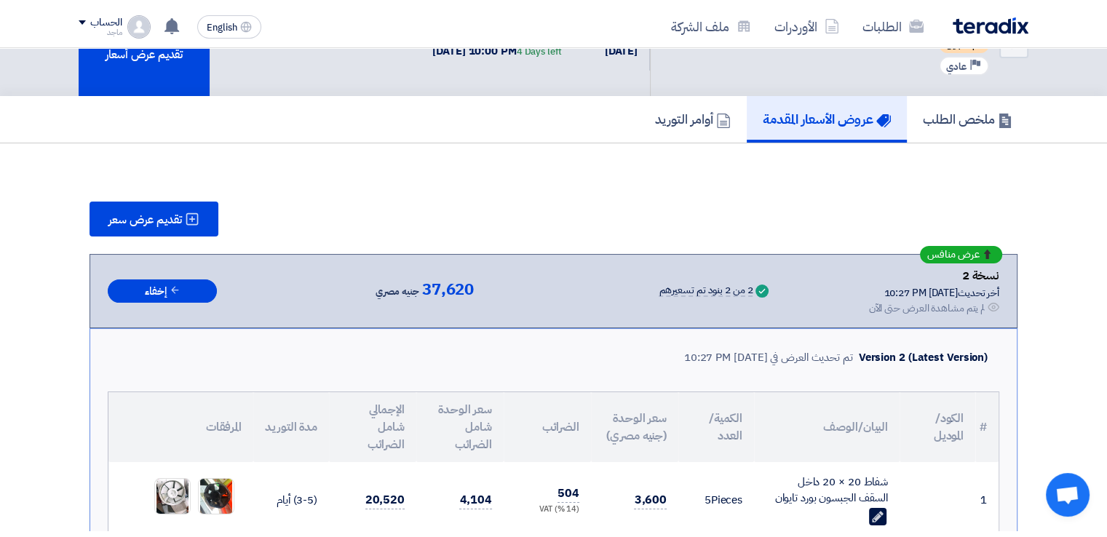
scroll to position [944, 0]
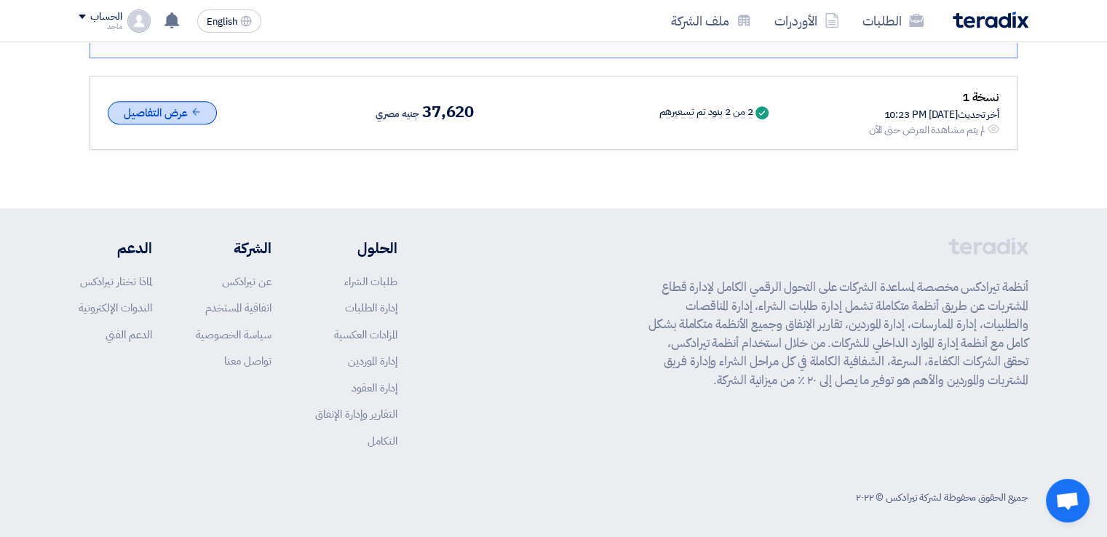
click at [164, 106] on button "عرض التفاصيل" at bounding box center [162, 113] width 109 height 24
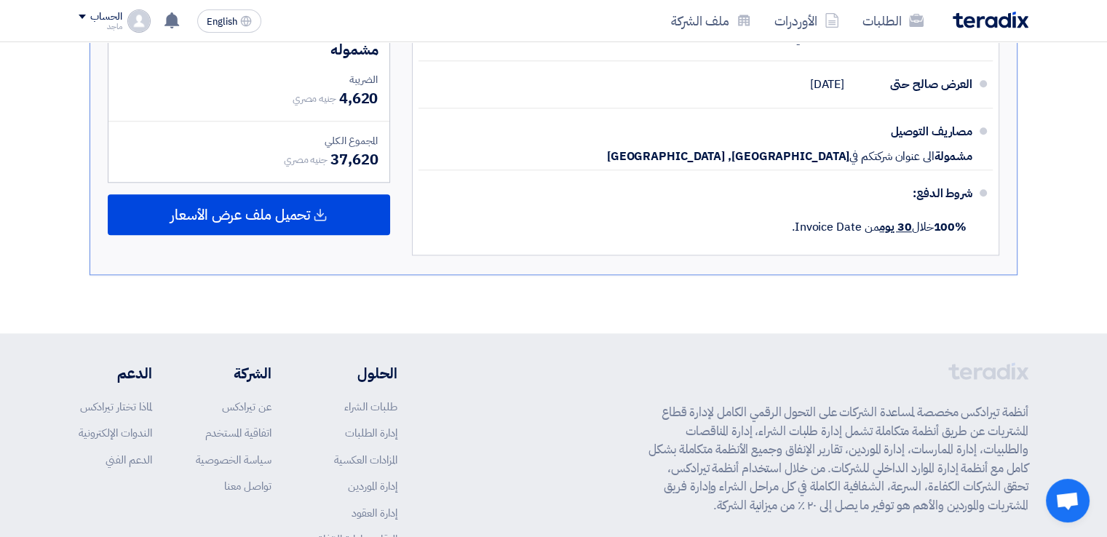
scroll to position [1444, 0]
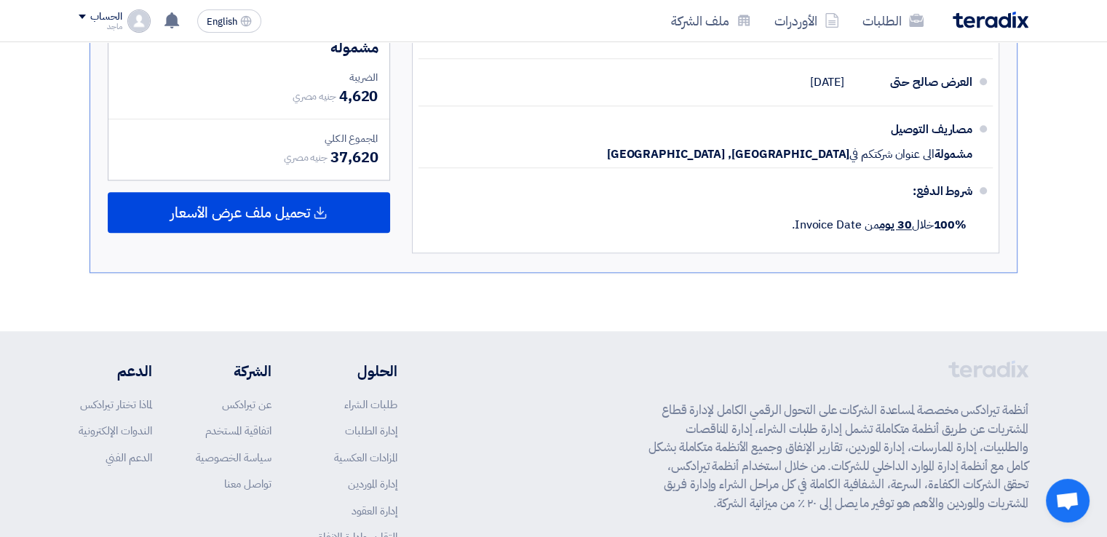
drag, startPoint x: 1103, startPoint y: 384, endPoint x: 1097, endPoint y: 402, distance: 19.6
click at [1097, 402] on footer "أنظمة تيرادكس مخصصة لمساعدة الشركات على التحول الرقمي الكامل لإدارة قطاع المشتر…" at bounding box center [553, 498] width 1107 height 334
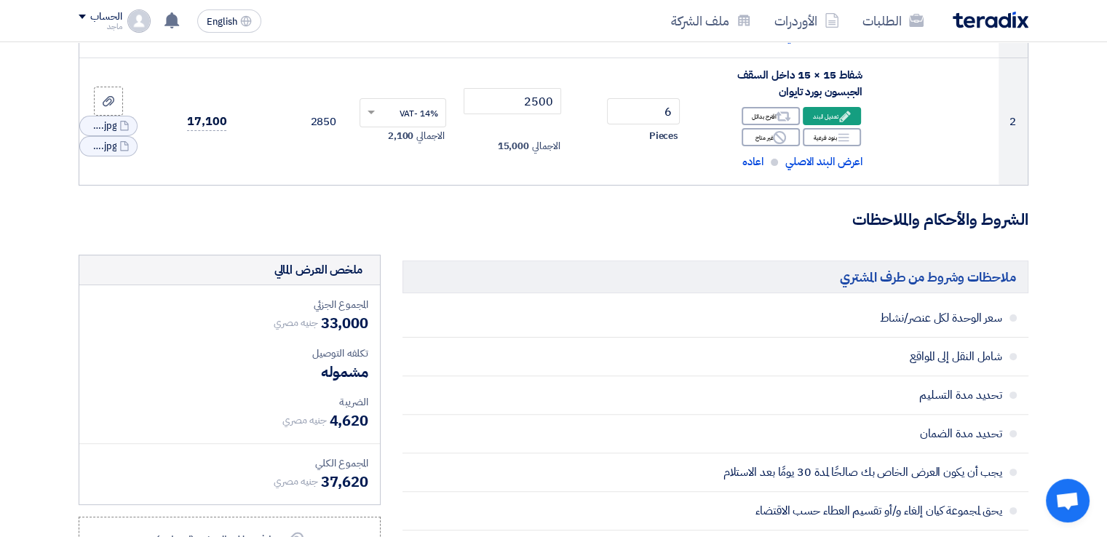
scroll to position [364, 0]
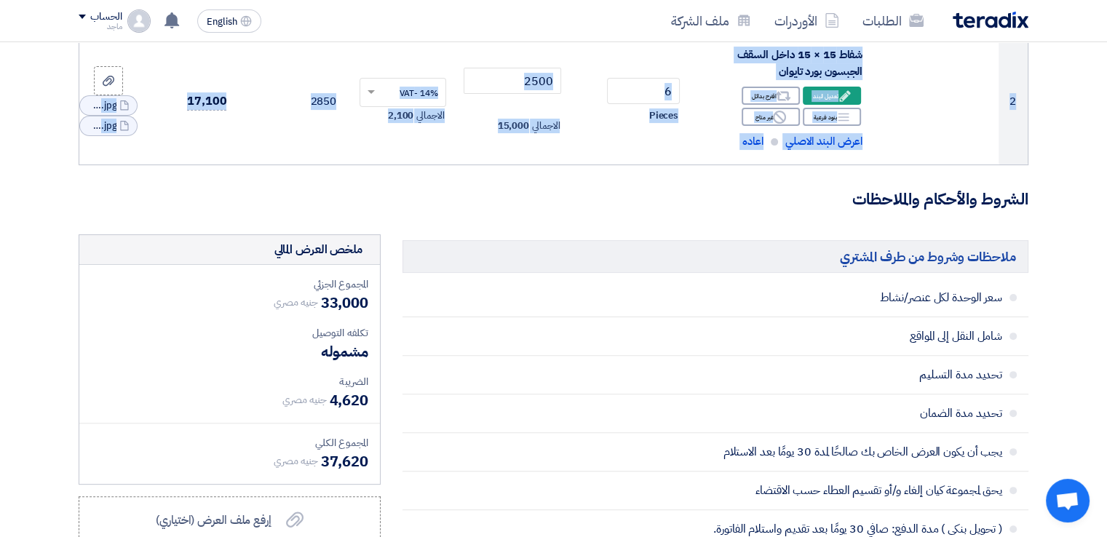
drag, startPoint x: 1102, startPoint y: 135, endPoint x: 1103, endPoint y: 179, distance: 44.4
click at [1103, 179] on section "تفاصيل الطلب # الكود/الموديل البيان/الوصف الكمية/العدد سعر الوحدة (EGP) الضرائب…" at bounding box center [553, 476] width 1107 height 1410
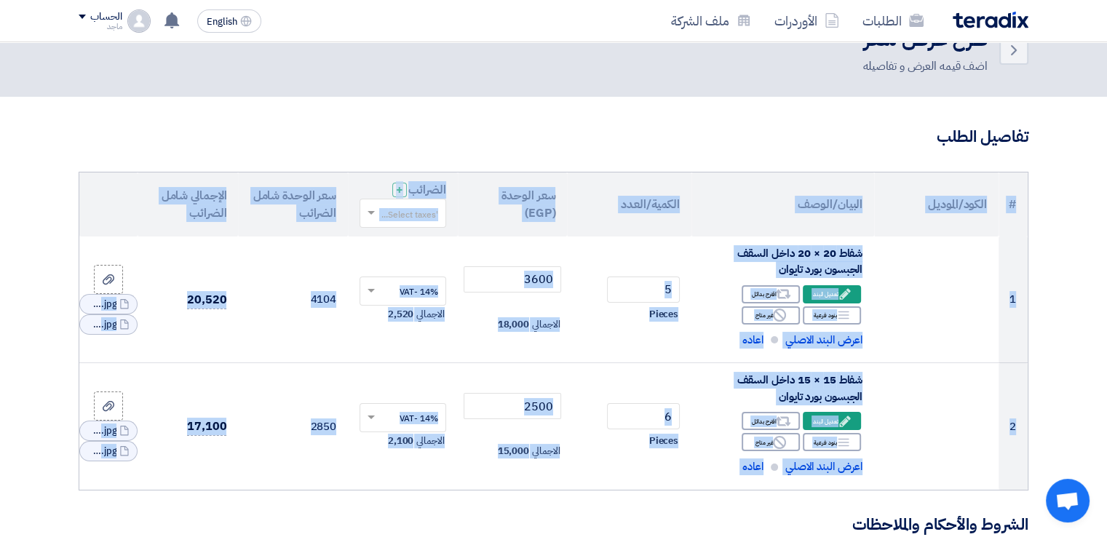
scroll to position [28, 0]
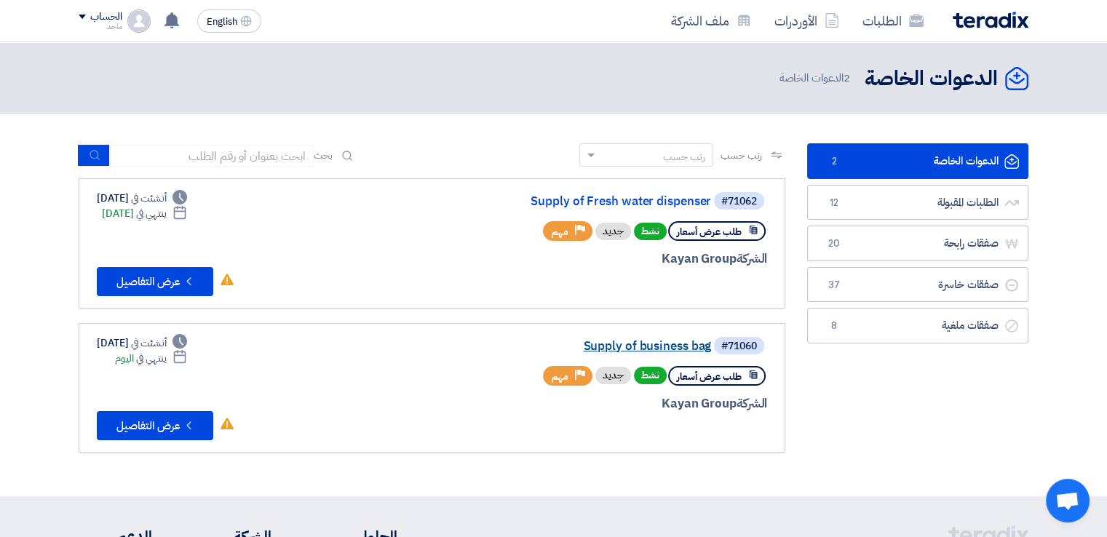
click at [670, 341] on link "Supply of business bag" at bounding box center [565, 346] width 291 height 13
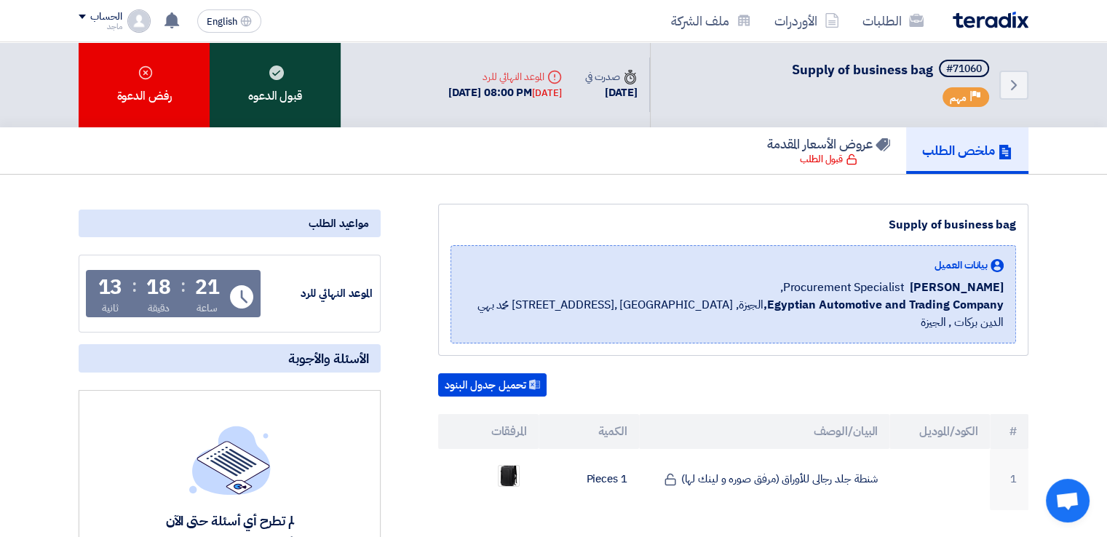
click at [299, 102] on div "قبول الدعوه" at bounding box center [275, 84] width 131 height 85
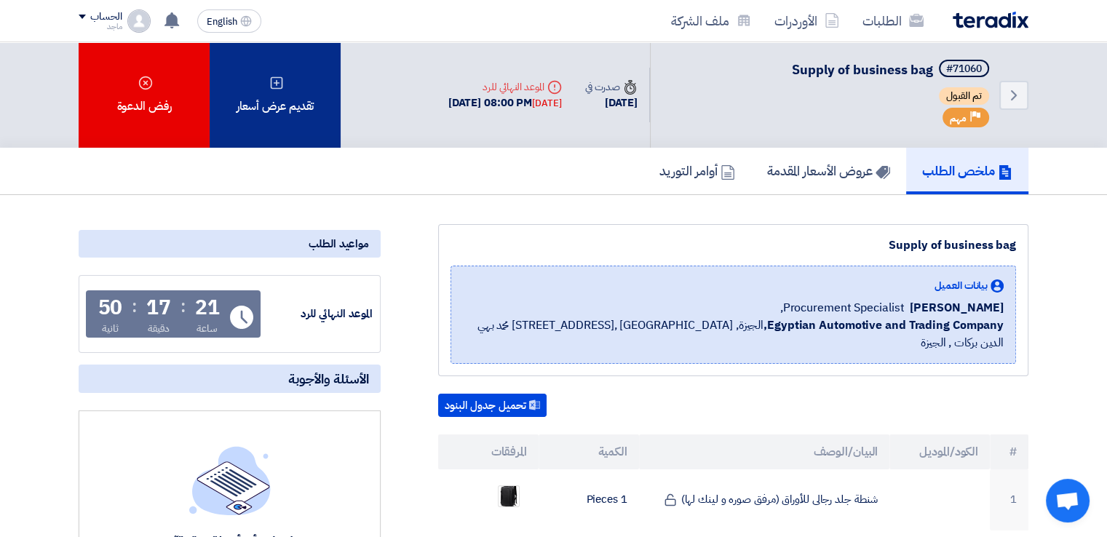
click at [282, 67] on div "تقديم عرض أسعار" at bounding box center [275, 95] width 131 height 106
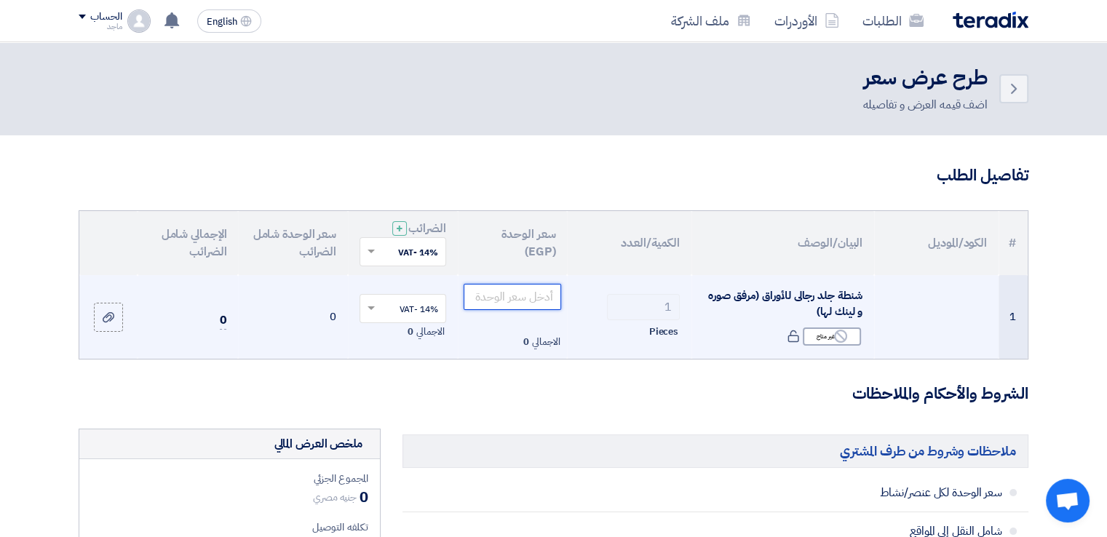
click at [507, 300] on input "number" at bounding box center [513, 297] width 98 height 26
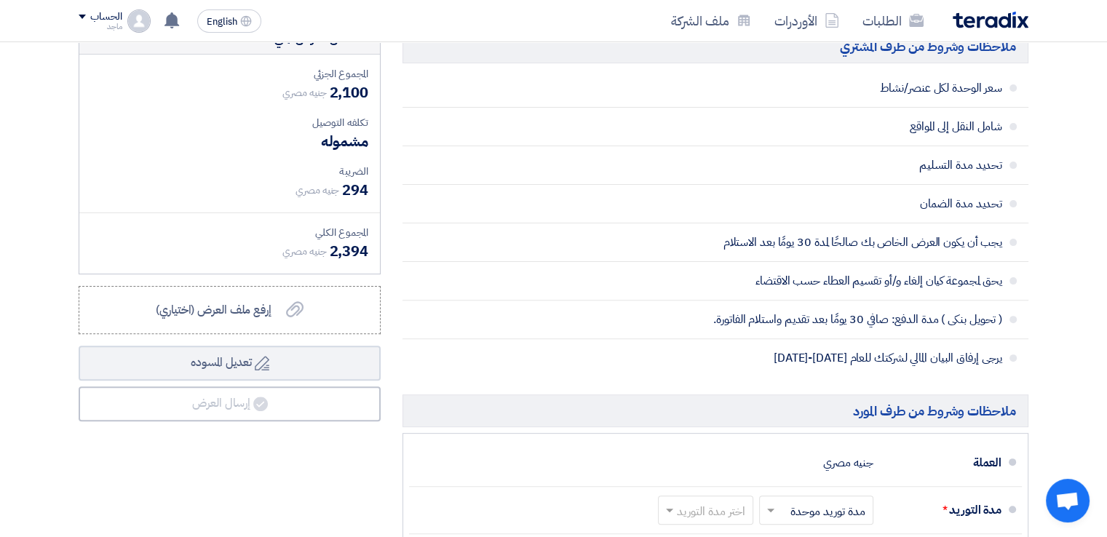
scroll to position [445, 0]
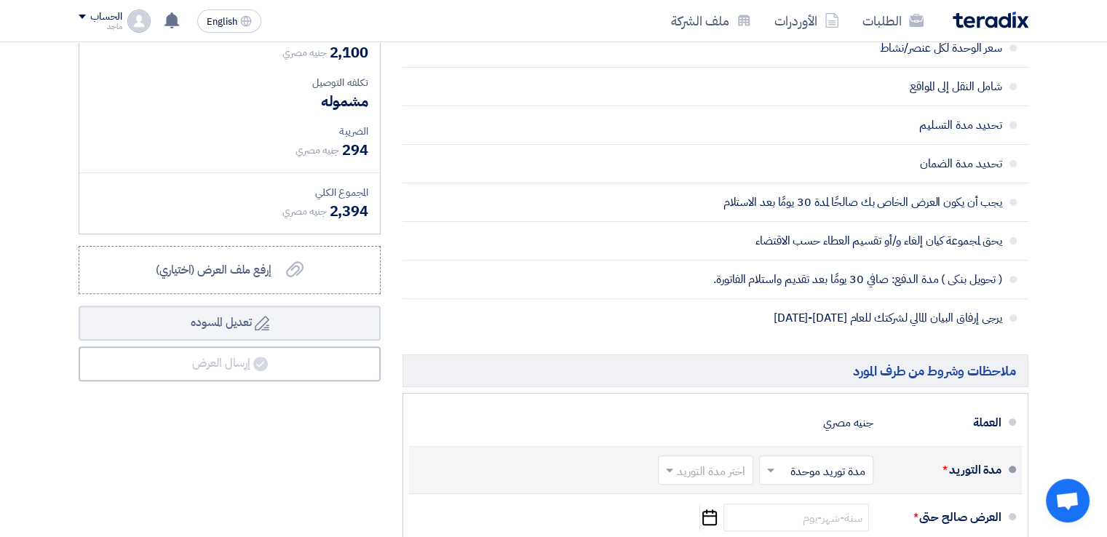
type input "2100"
click at [729, 469] on input "text" at bounding box center [703, 471] width 88 height 21
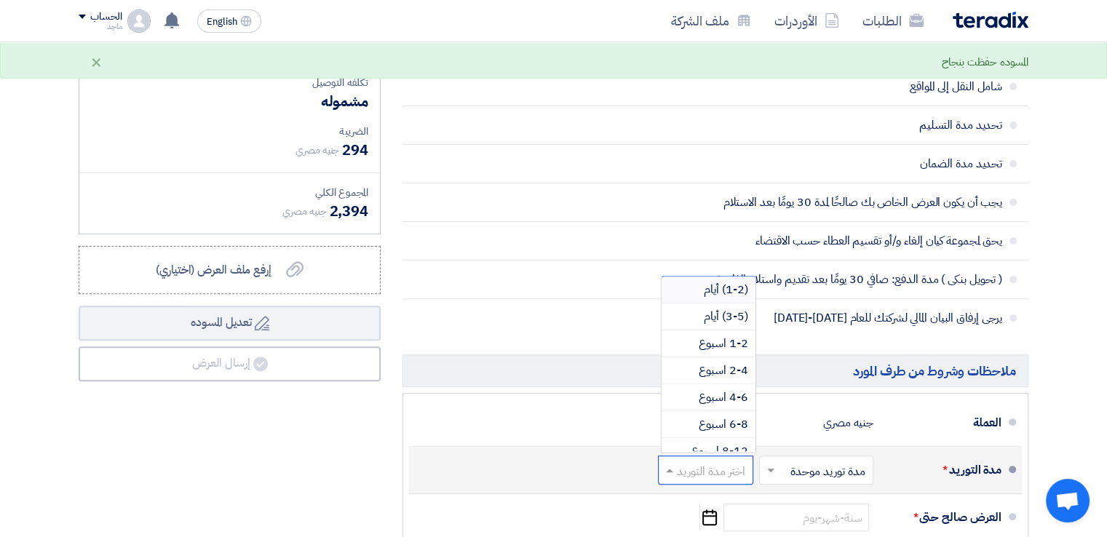
click at [715, 286] on span "(1-2) أيام" at bounding box center [726, 289] width 44 height 17
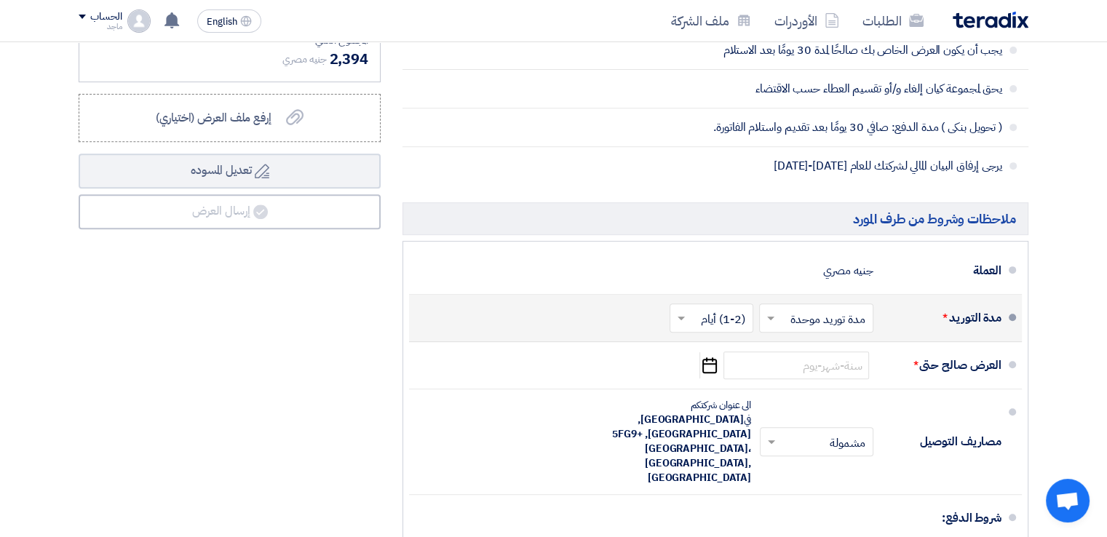
scroll to position [685, 0]
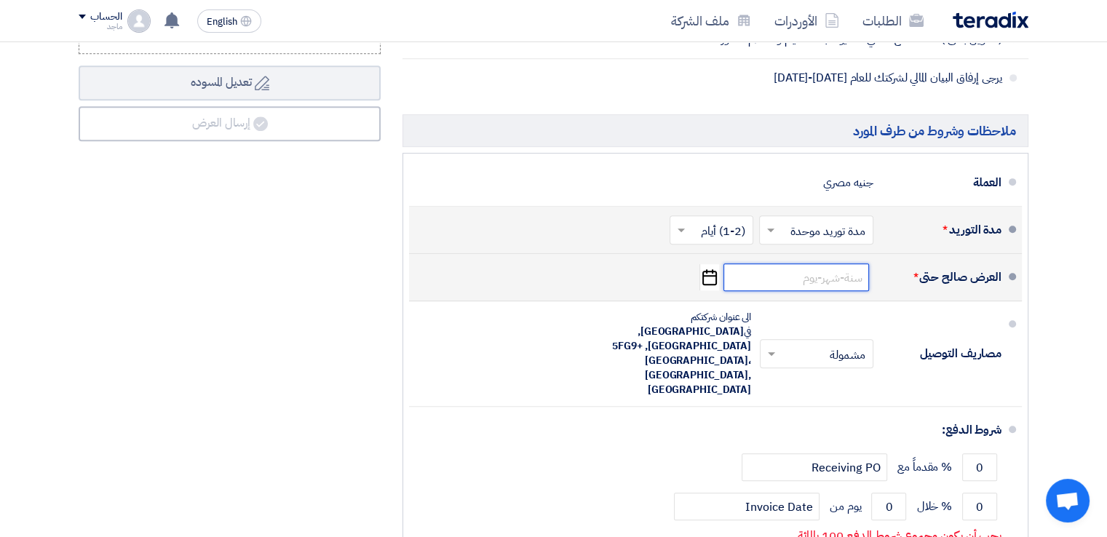
click at [857, 279] on input at bounding box center [796, 277] width 146 height 28
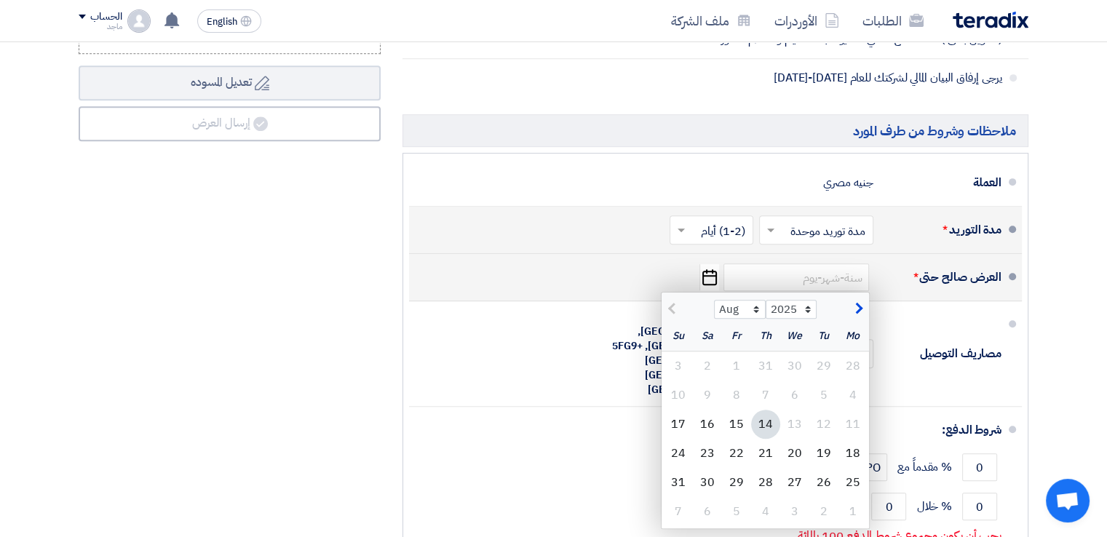
click at [765, 417] on div "14" at bounding box center [765, 424] width 29 height 29
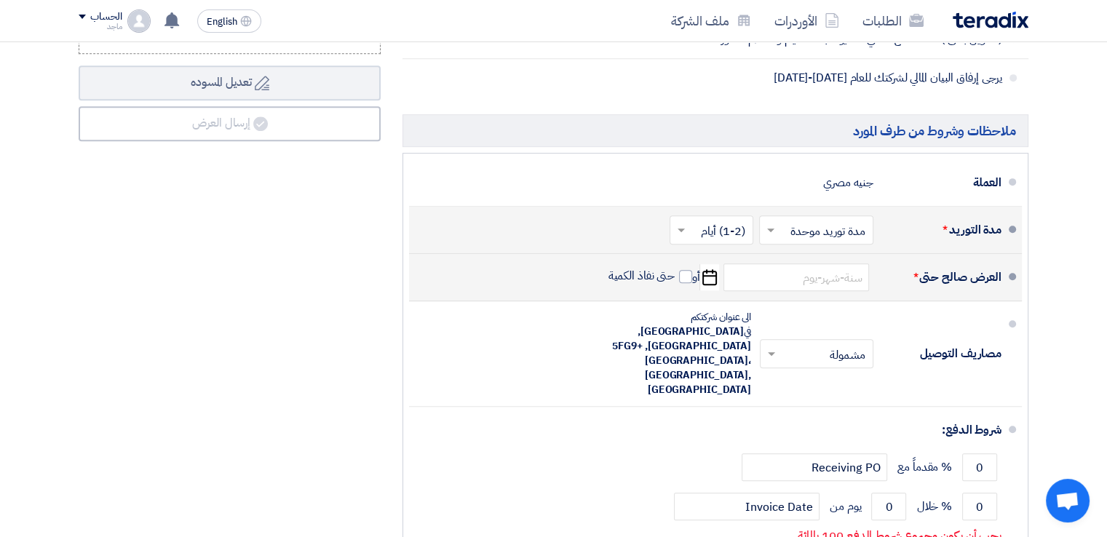
type input "[DATE]"
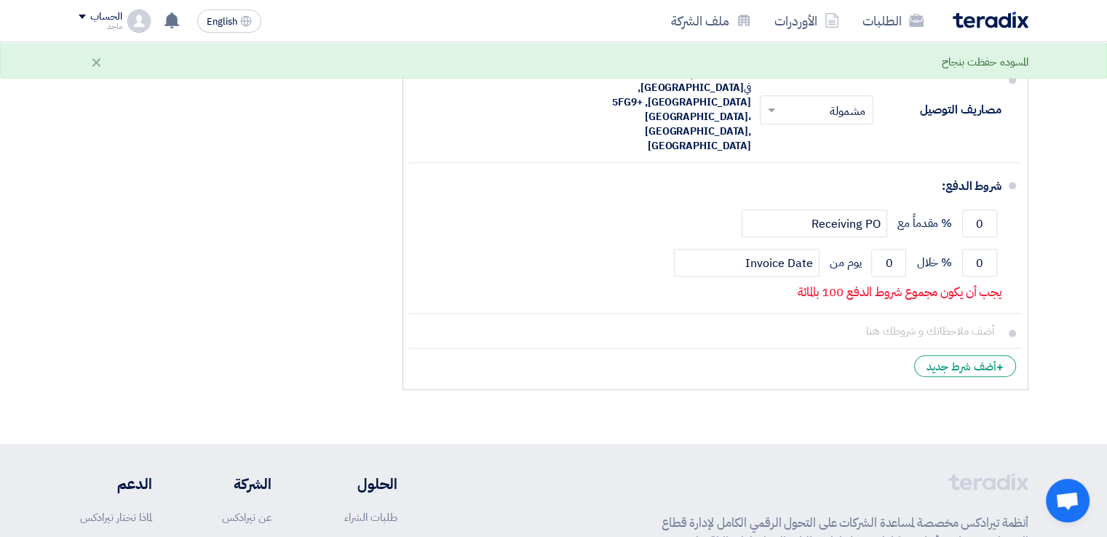
scroll to position [948, 0]
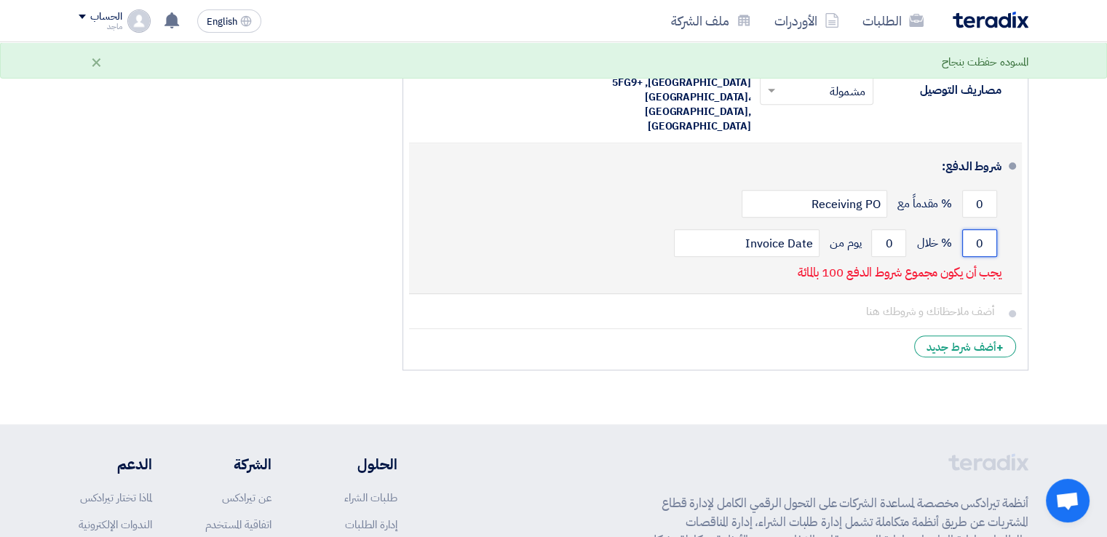
click at [972, 229] on input "0" at bounding box center [979, 243] width 35 height 28
type input "100"
click at [876, 229] on input "0" at bounding box center [888, 243] width 35 height 28
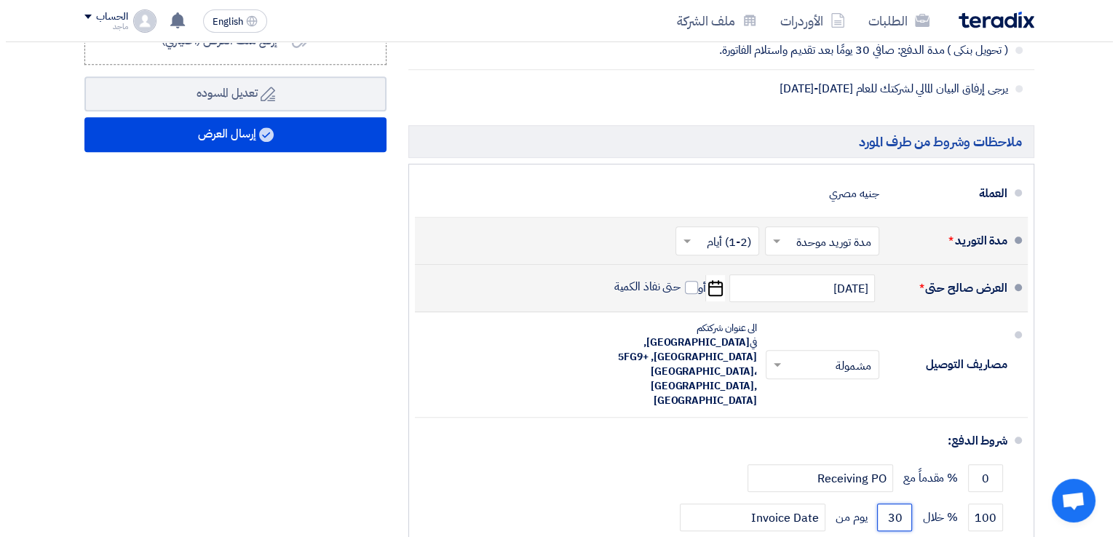
scroll to position [657, 0]
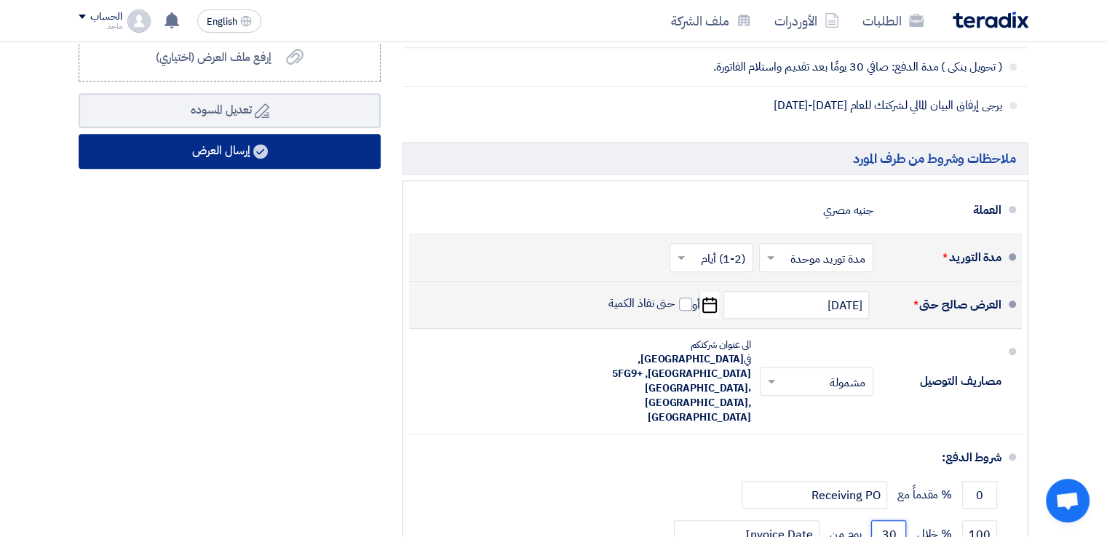
type input "30"
click at [320, 144] on button "إرسال العرض" at bounding box center [230, 151] width 302 height 35
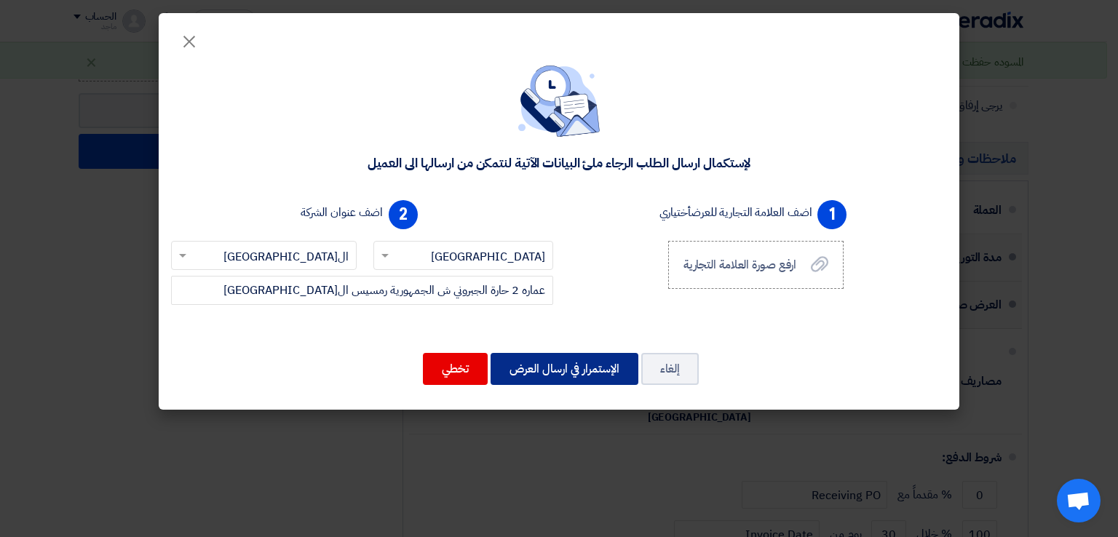
click at [578, 362] on button "الإستمرار في ارسال العرض" at bounding box center [565, 369] width 148 height 32
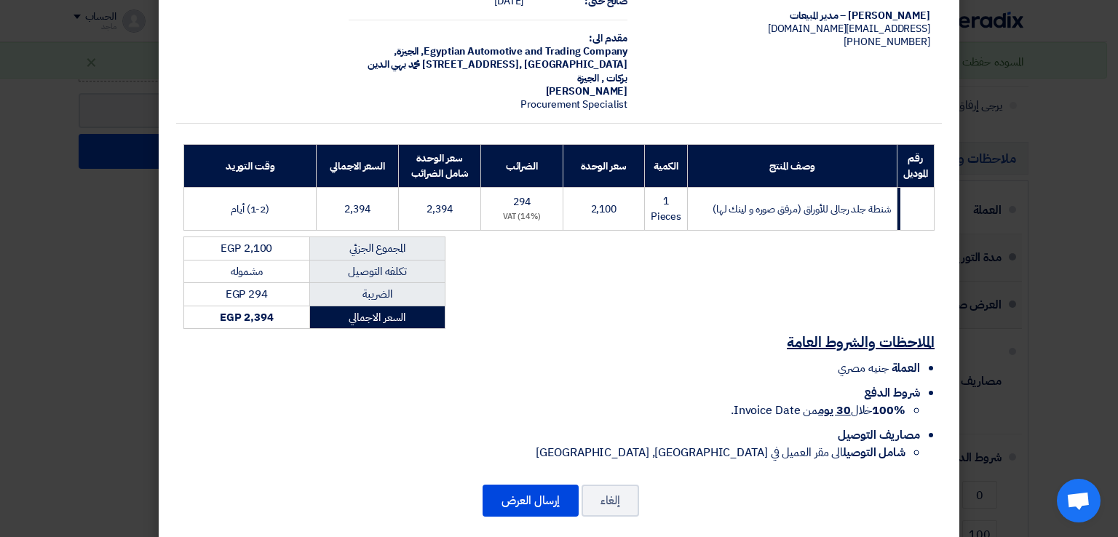
scroll to position [104, 0]
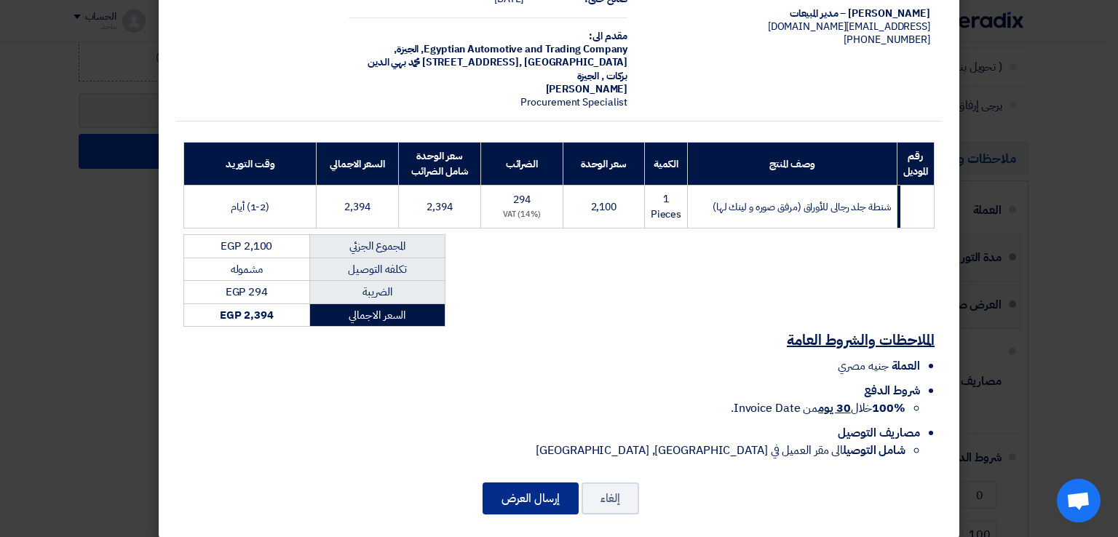
click at [541, 490] on button "إرسال العرض" at bounding box center [531, 499] width 96 height 32
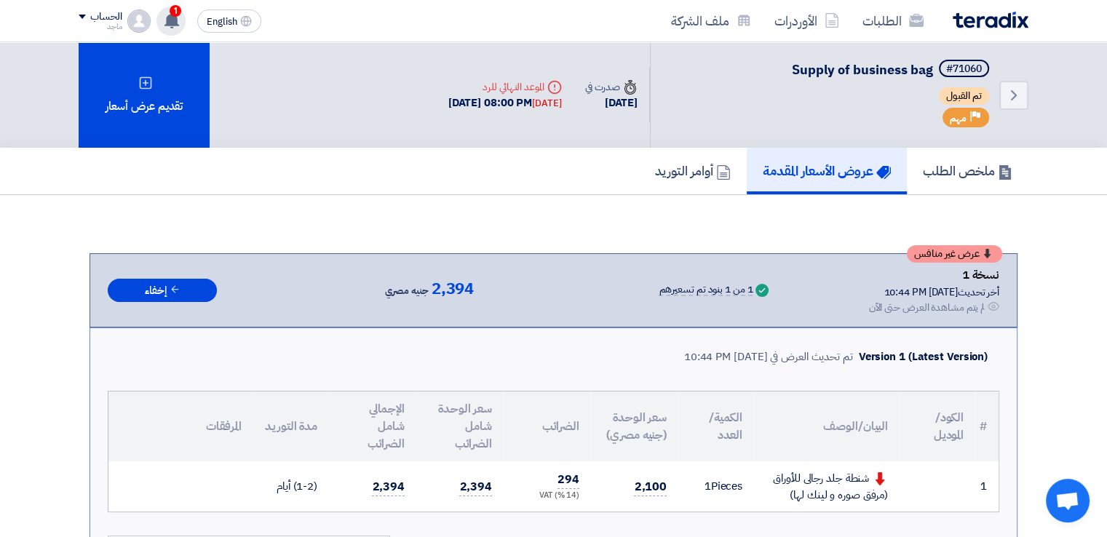
click at [172, 7] on span "1" at bounding box center [176, 11] width 12 height 12
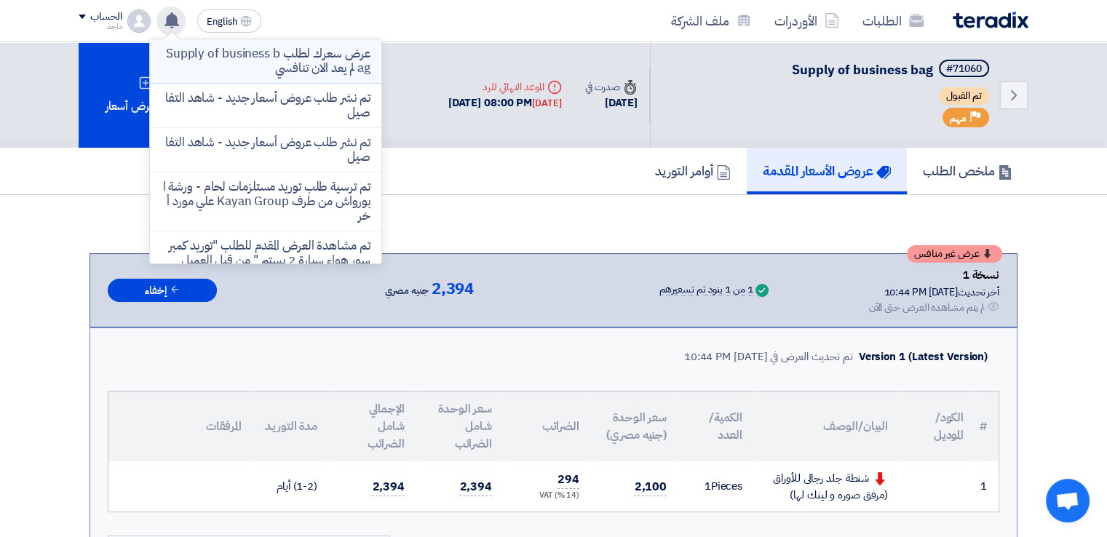
click at [253, 63] on p "عرض سعرك لطلب Supply of business bag لم يعد الان تنافسي" at bounding box center [266, 61] width 208 height 29
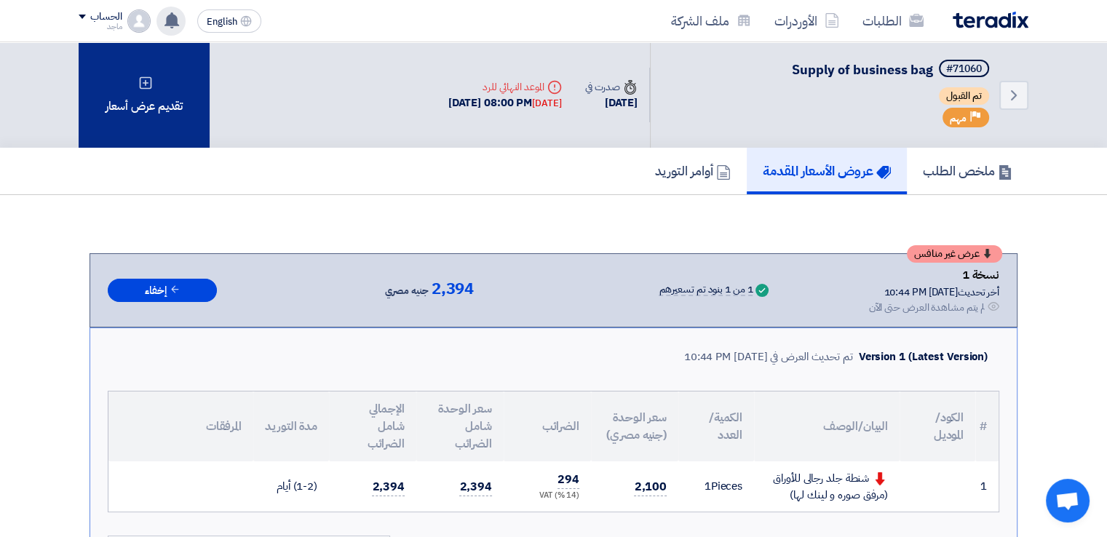
click at [81, 125] on div "تقديم عرض أسعار" at bounding box center [144, 95] width 131 height 106
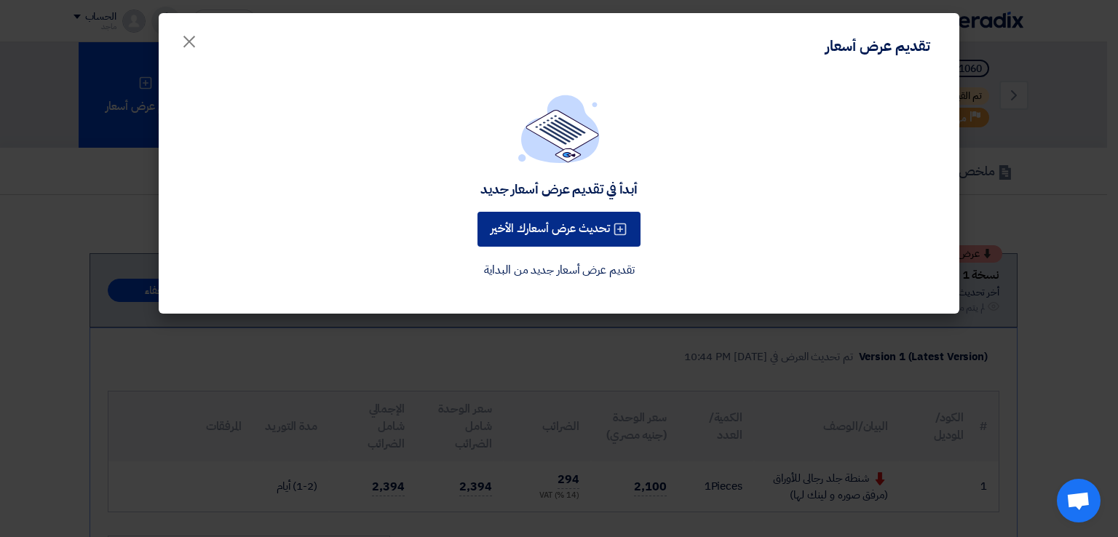
click at [581, 218] on button "تحديث عرض أسعارك الأخير" at bounding box center [558, 229] width 163 height 35
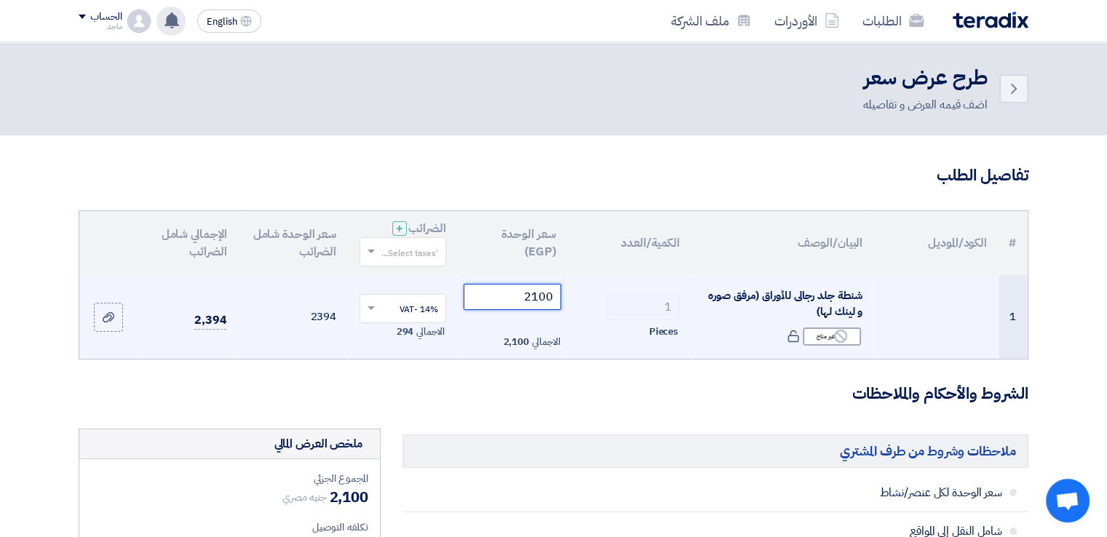
click at [553, 294] on input "2100" at bounding box center [513, 297] width 98 height 26
click at [483, 289] on input "2100" at bounding box center [513, 297] width 98 height 26
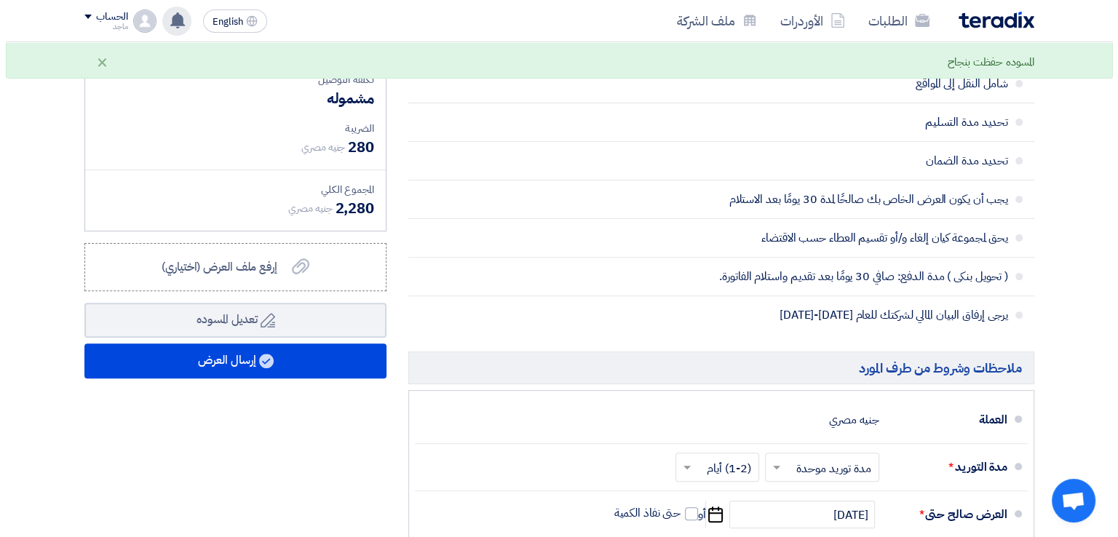
scroll to position [451, 0]
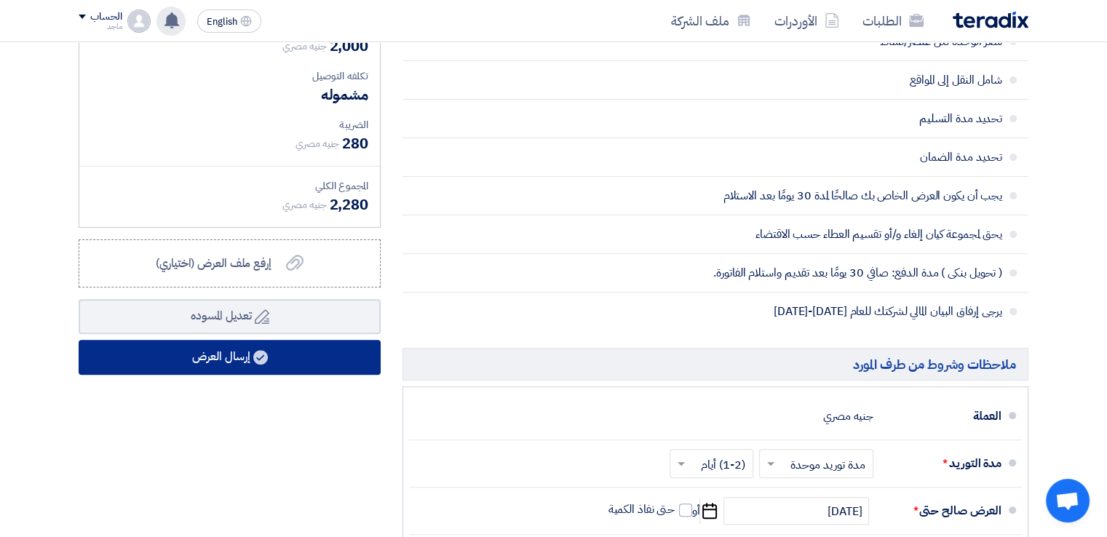
type input "2000"
click at [310, 365] on button "إرسال العرض" at bounding box center [230, 357] width 302 height 35
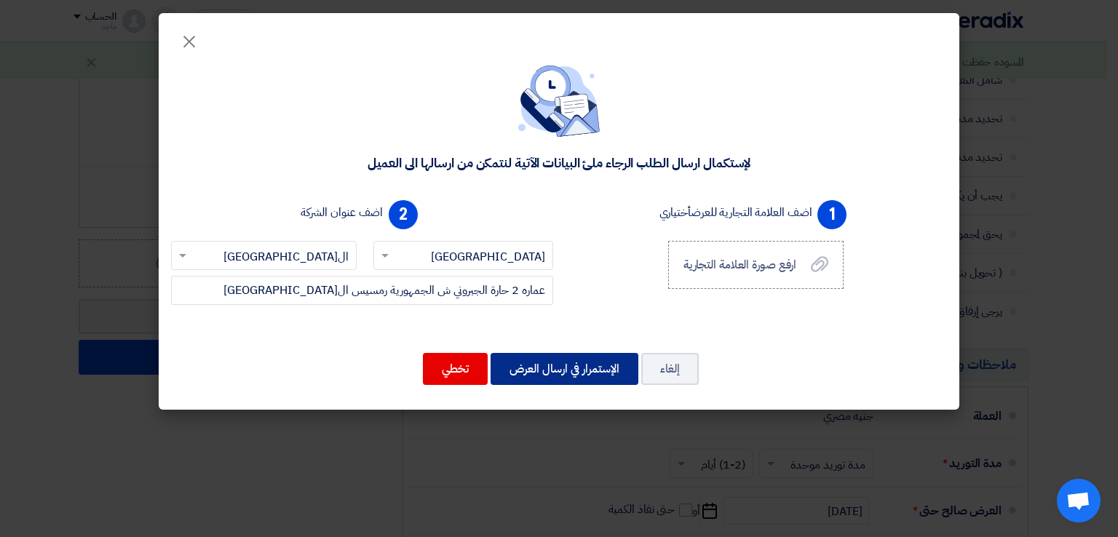
click at [514, 376] on button "الإستمرار في ارسال العرض" at bounding box center [565, 369] width 148 height 32
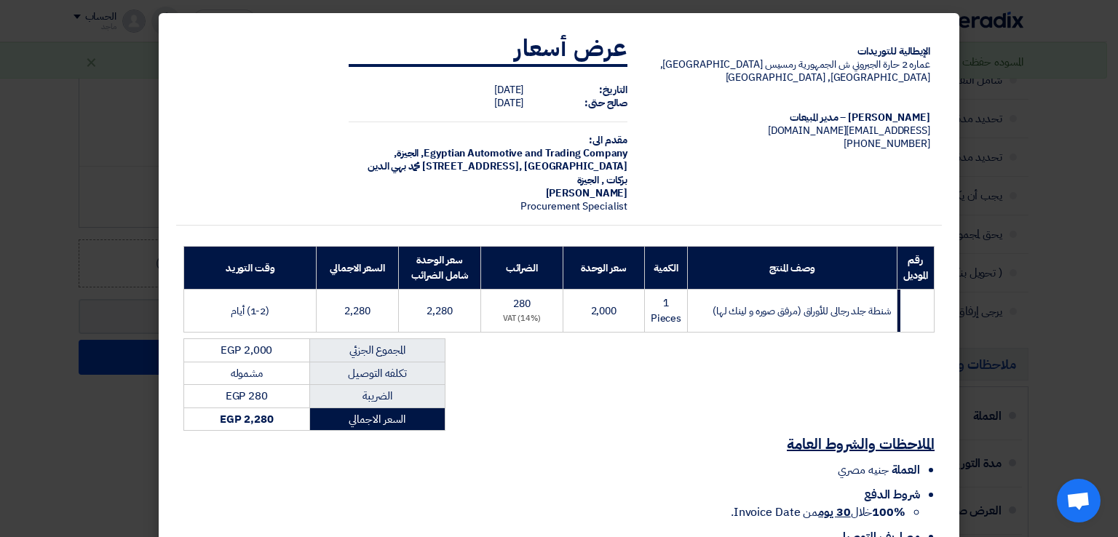
scroll to position [104, 0]
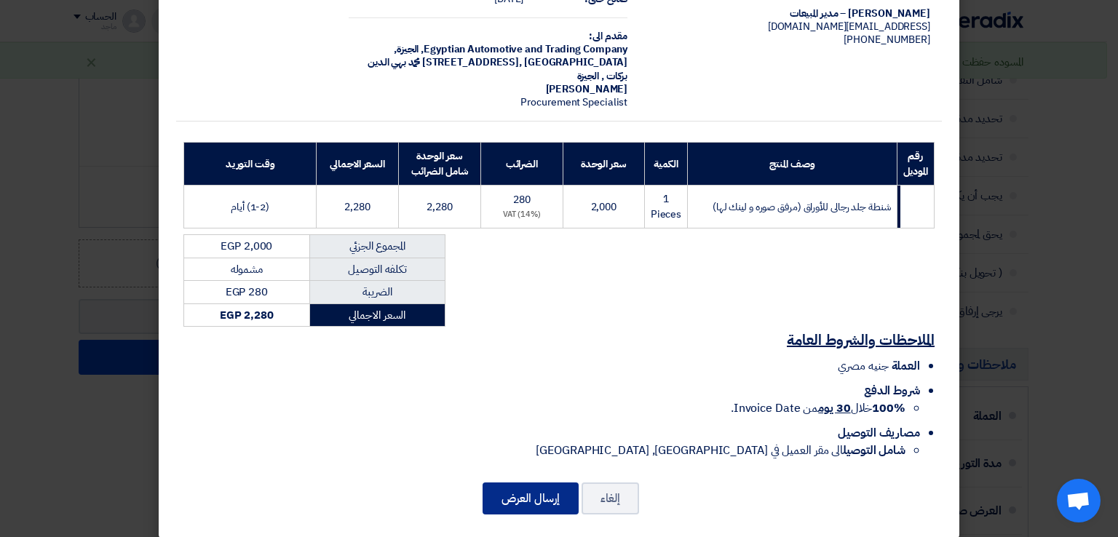
click at [540, 483] on button "إرسال العرض" at bounding box center [531, 499] width 96 height 32
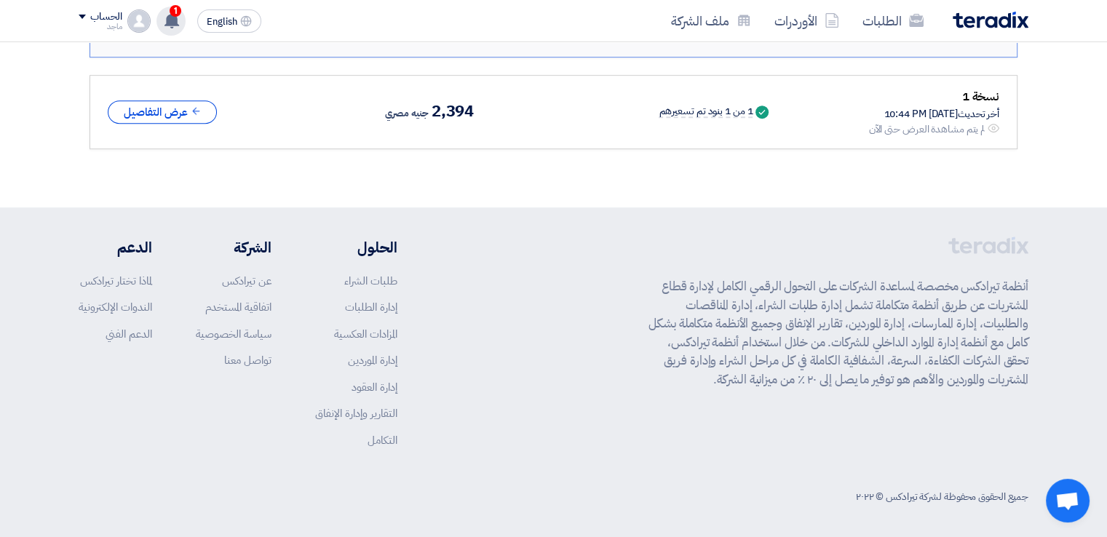
scroll to position [321, 0]
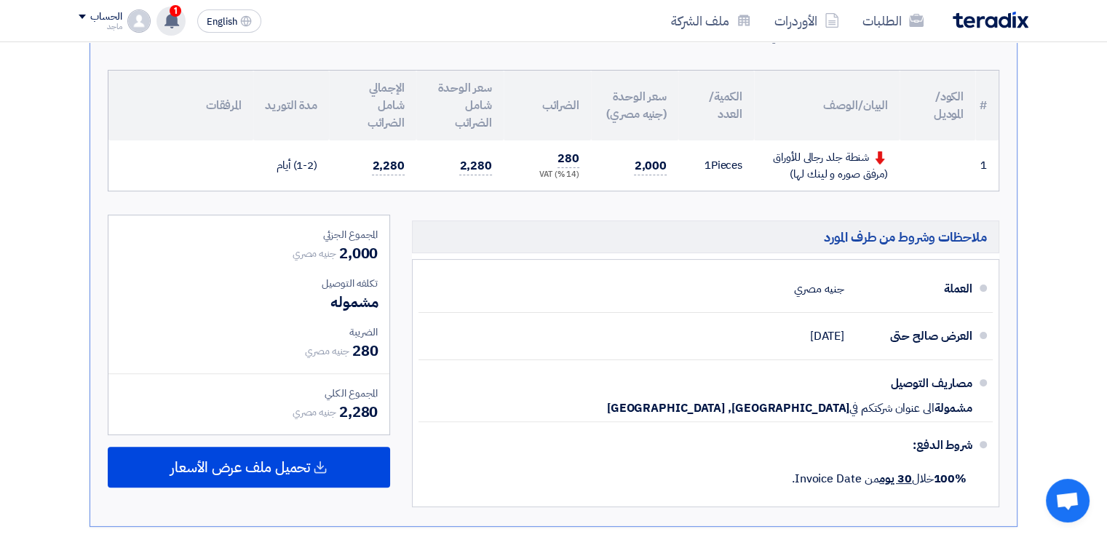
click at [182, 15] on div "1 عرض سعرك لطلب Supply of business bag لم يعد الان تنافسي Just now عرض سعرك لطل…" at bounding box center [170, 21] width 29 height 29
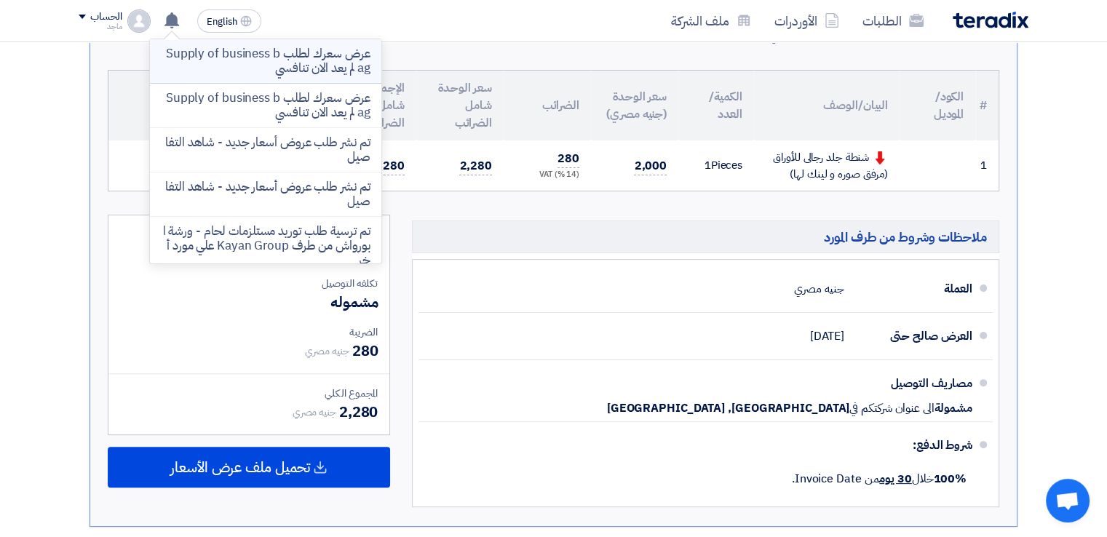
click at [233, 68] on p "عرض سعرك لطلب Supply of business bag لم يعد الان تنافسي" at bounding box center [266, 61] width 208 height 29
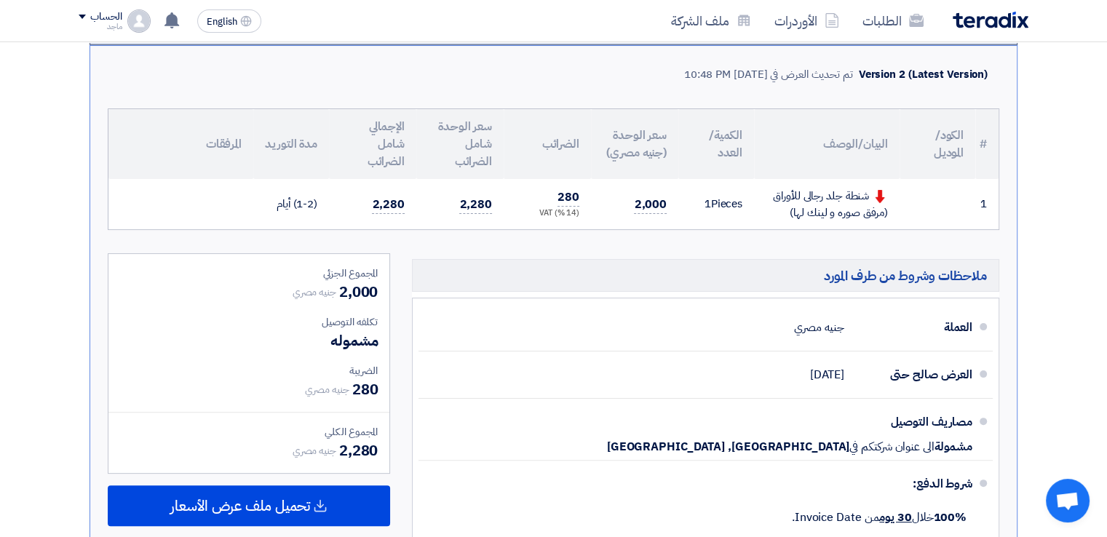
scroll to position [279, 0]
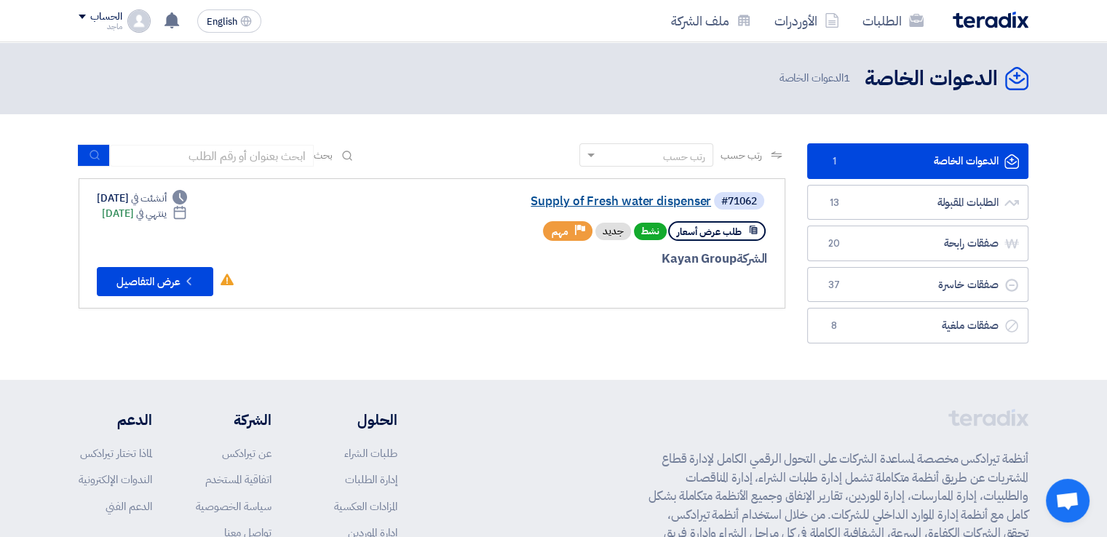
click at [618, 198] on link "Supply of Fresh water dispenser" at bounding box center [565, 201] width 291 height 13
